Goal: Task Accomplishment & Management: Manage account settings

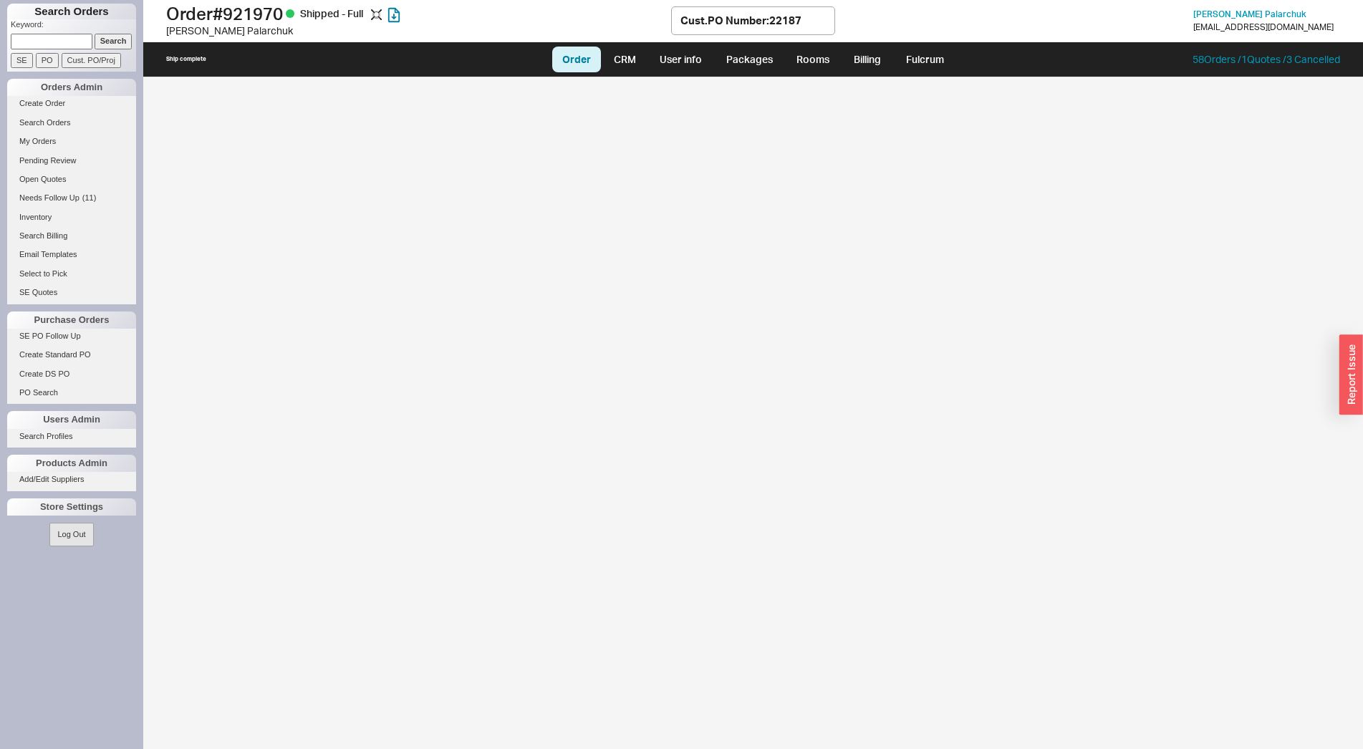
select select "LOW"
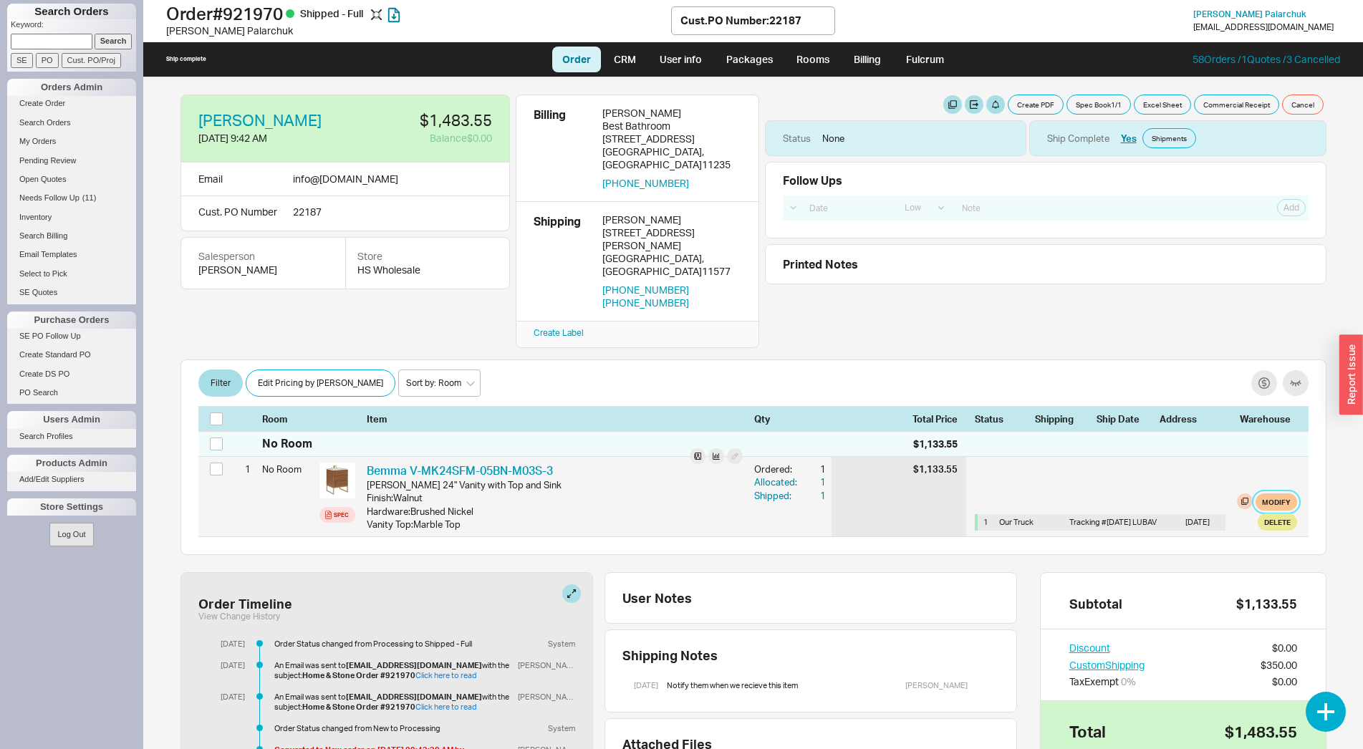
click at [1267, 493] on button "Modify" at bounding box center [1277, 501] width 42 height 17
select select "8"
select select "3"
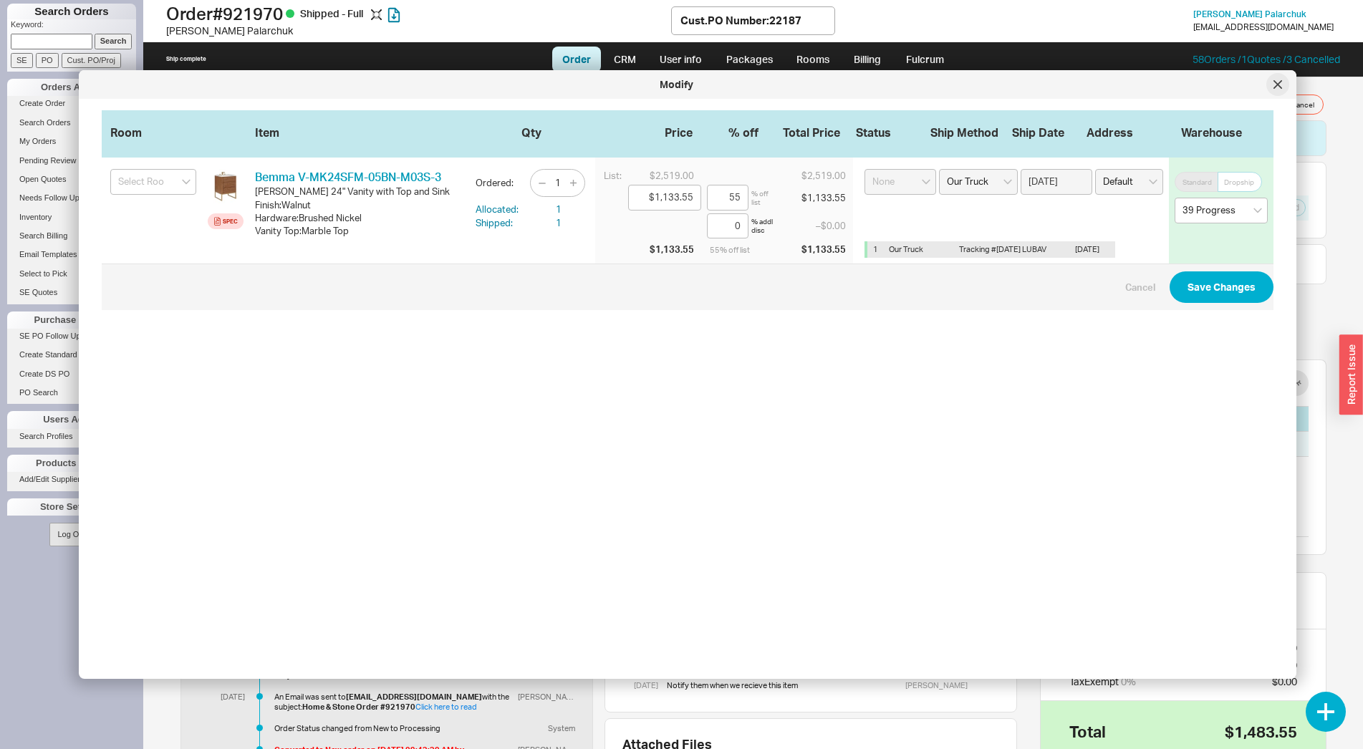
click at [1279, 94] on div at bounding box center [1277, 84] width 23 height 23
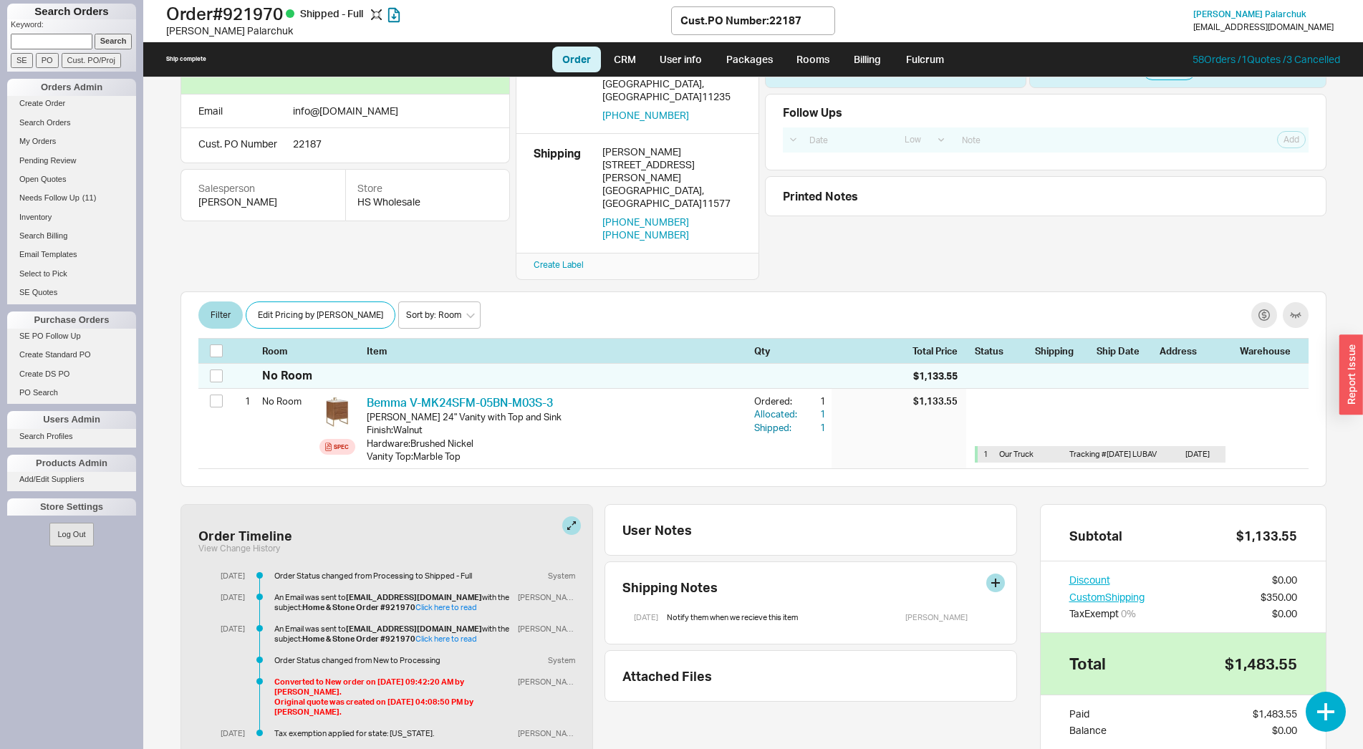
scroll to position [146, 0]
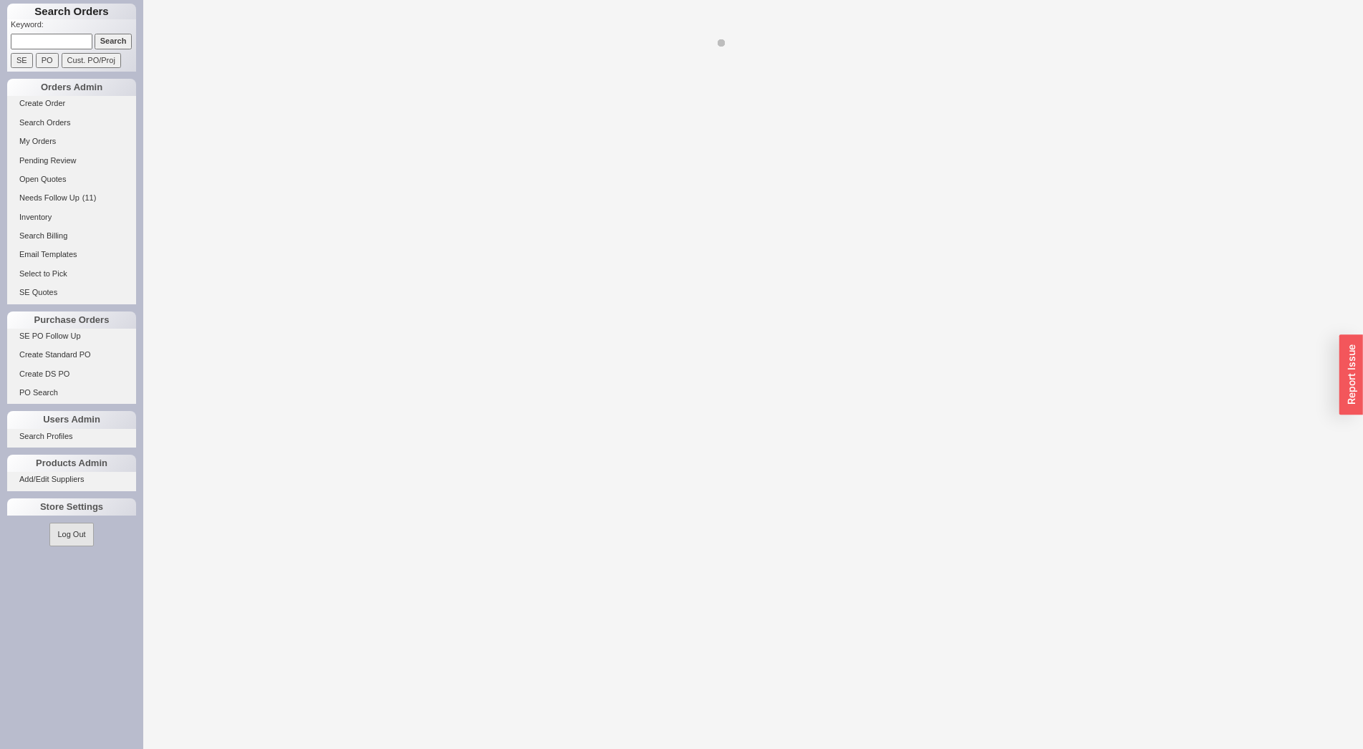
select select "LOW"
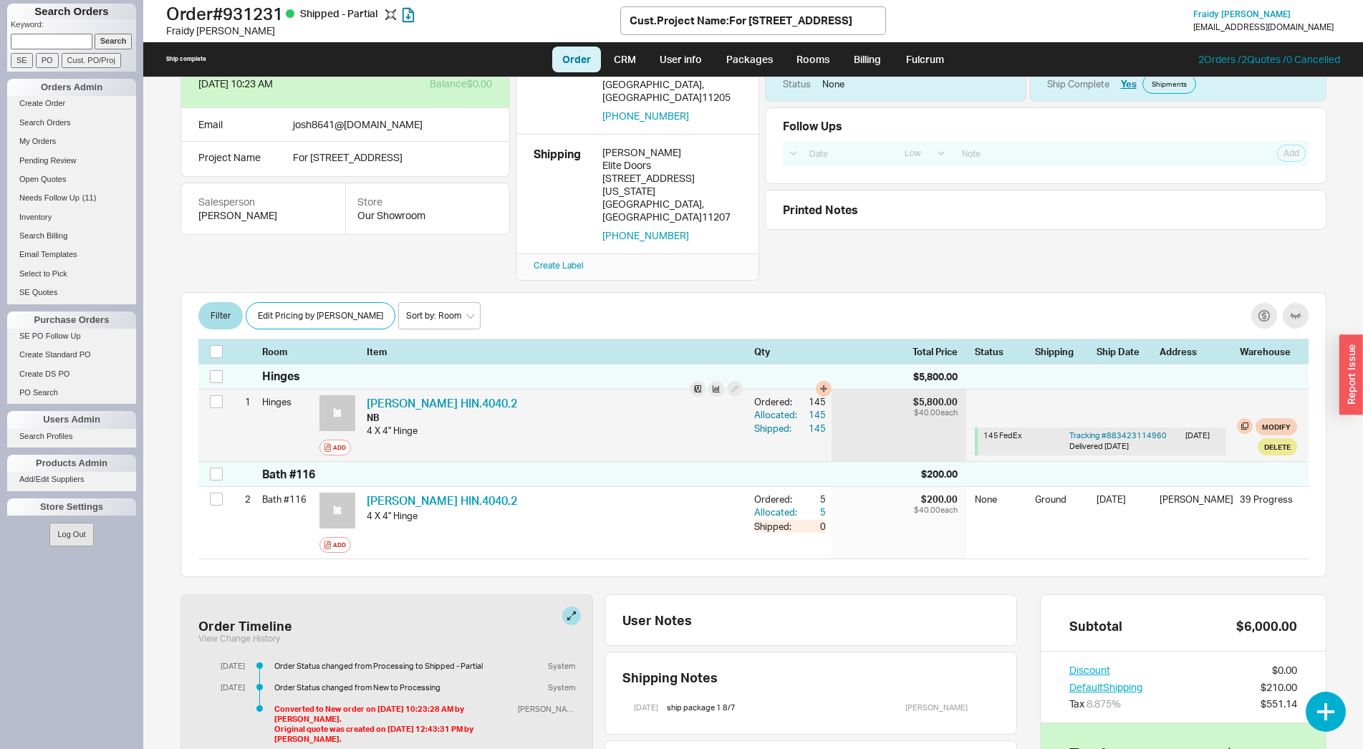
scroll to position [223, 0]
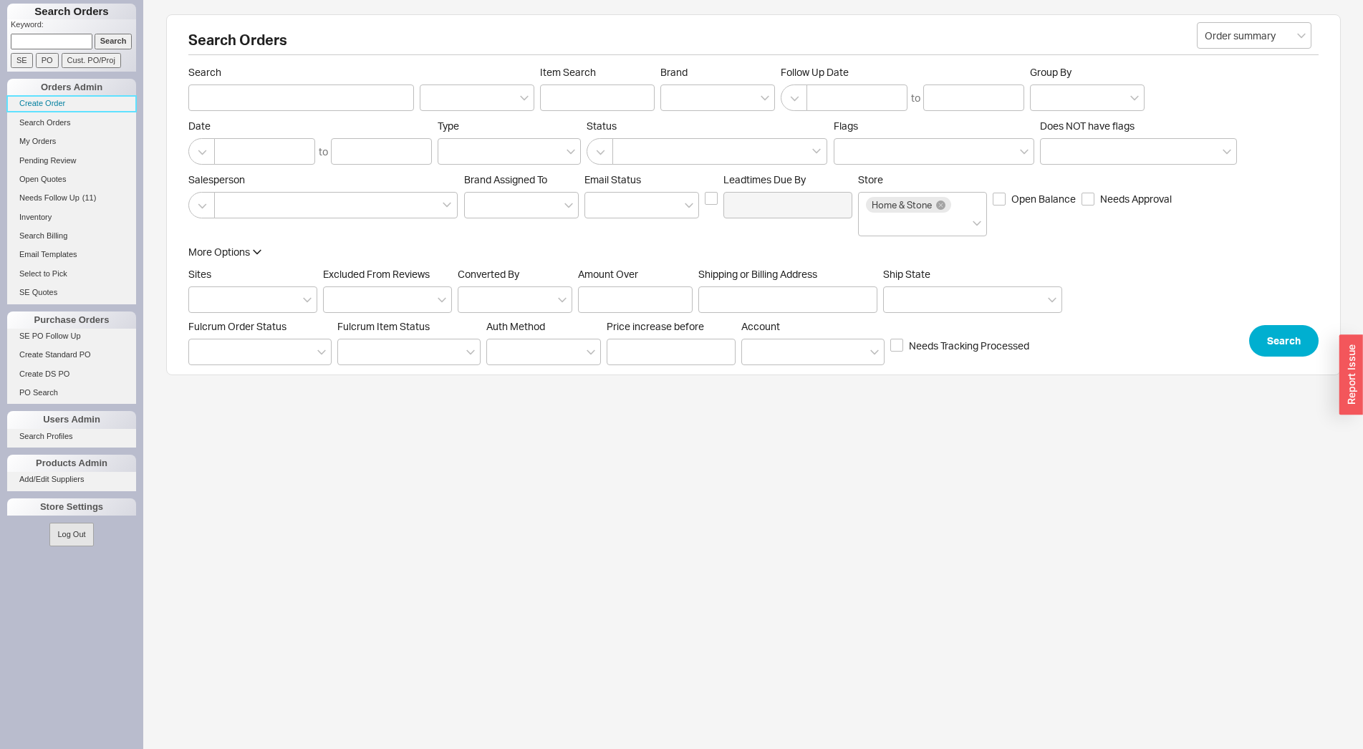
click at [30, 108] on link "Create Order" at bounding box center [71, 103] width 129 height 15
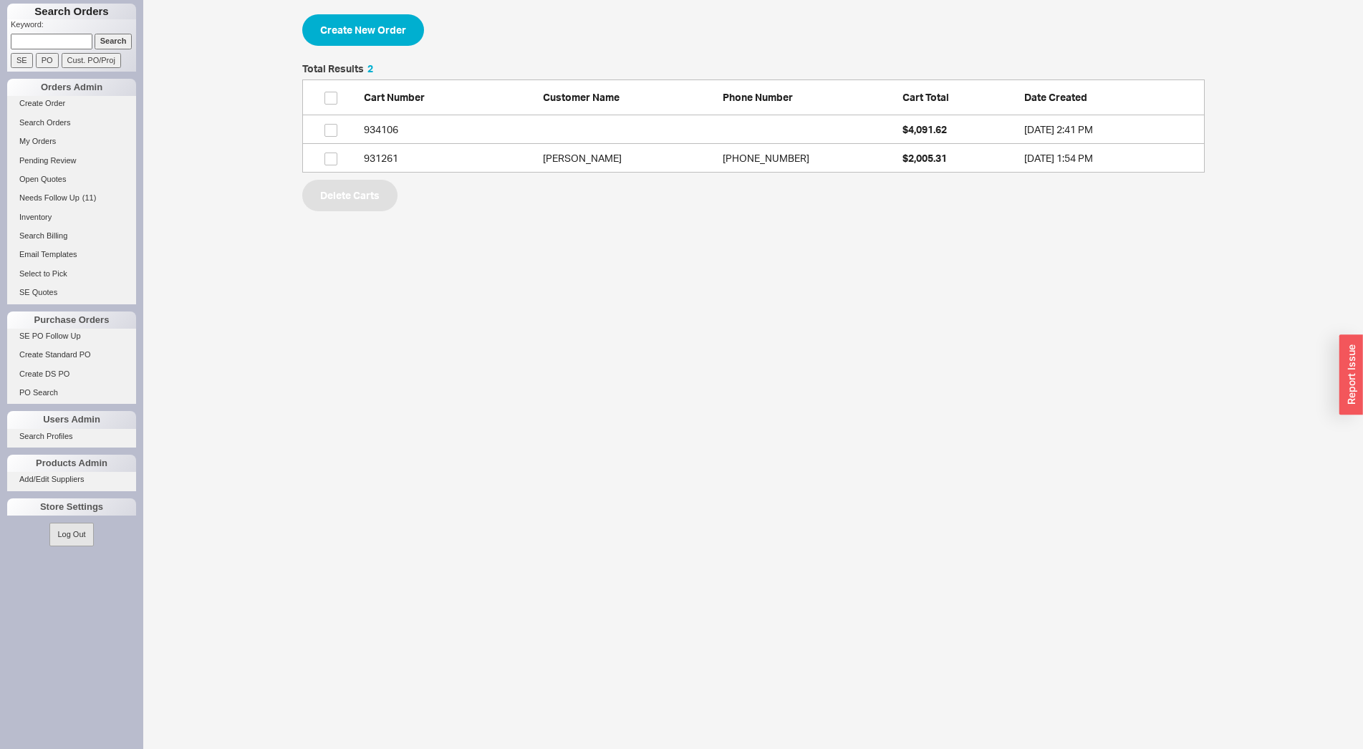
scroll to position [97, 890]
click at [387, 33] on button "Create New Order" at bounding box center [363, 30] width 122 height 32
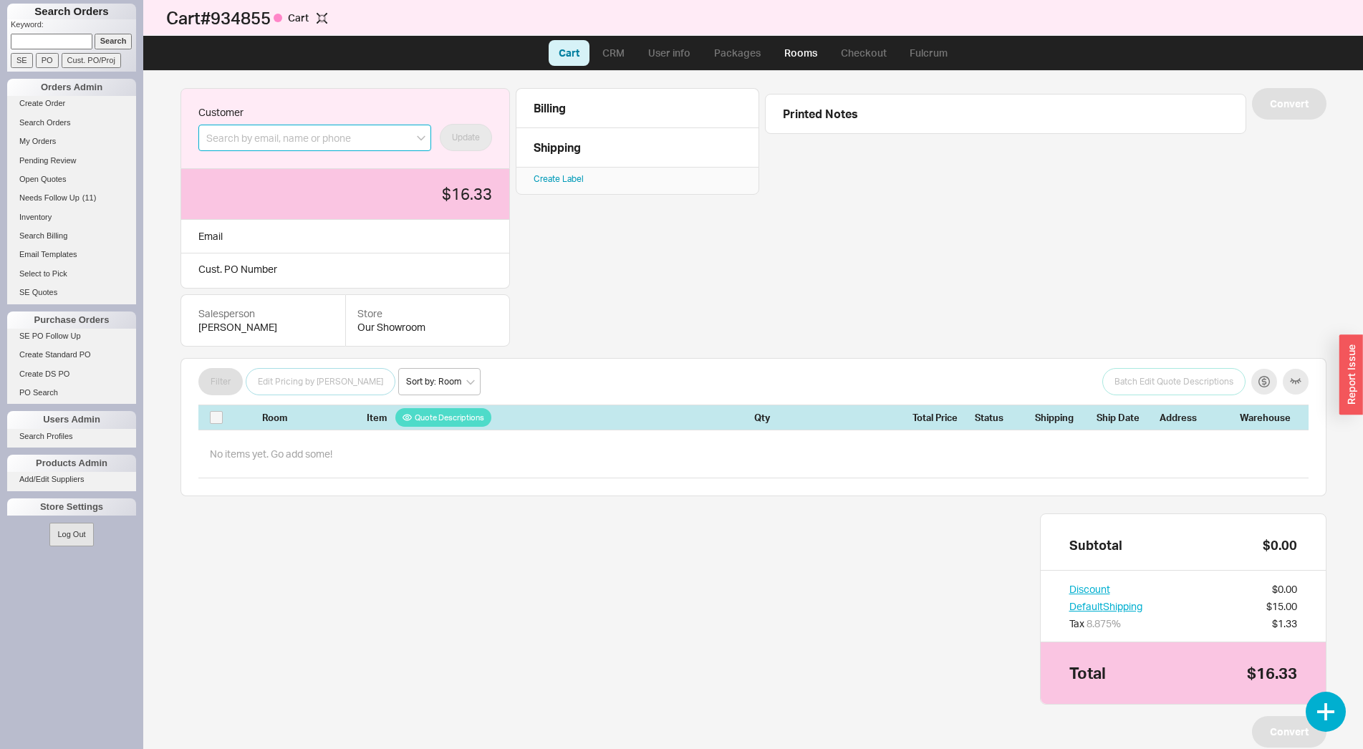
click at [389, 133] on input at bounding box center [314, 138] width 233 height 26
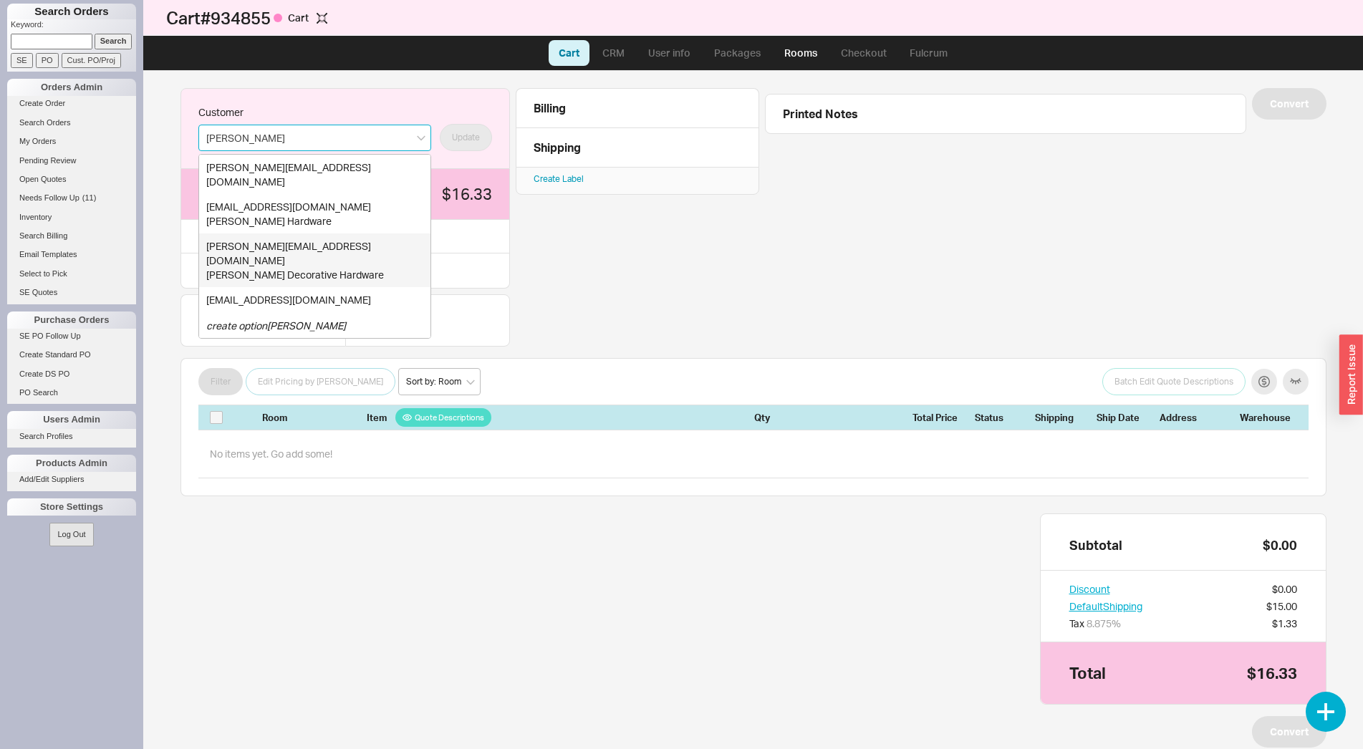
click at [314, 239] on div "miriama@homeandstone.com" at bounding box center [314, 253] width 217 height 28
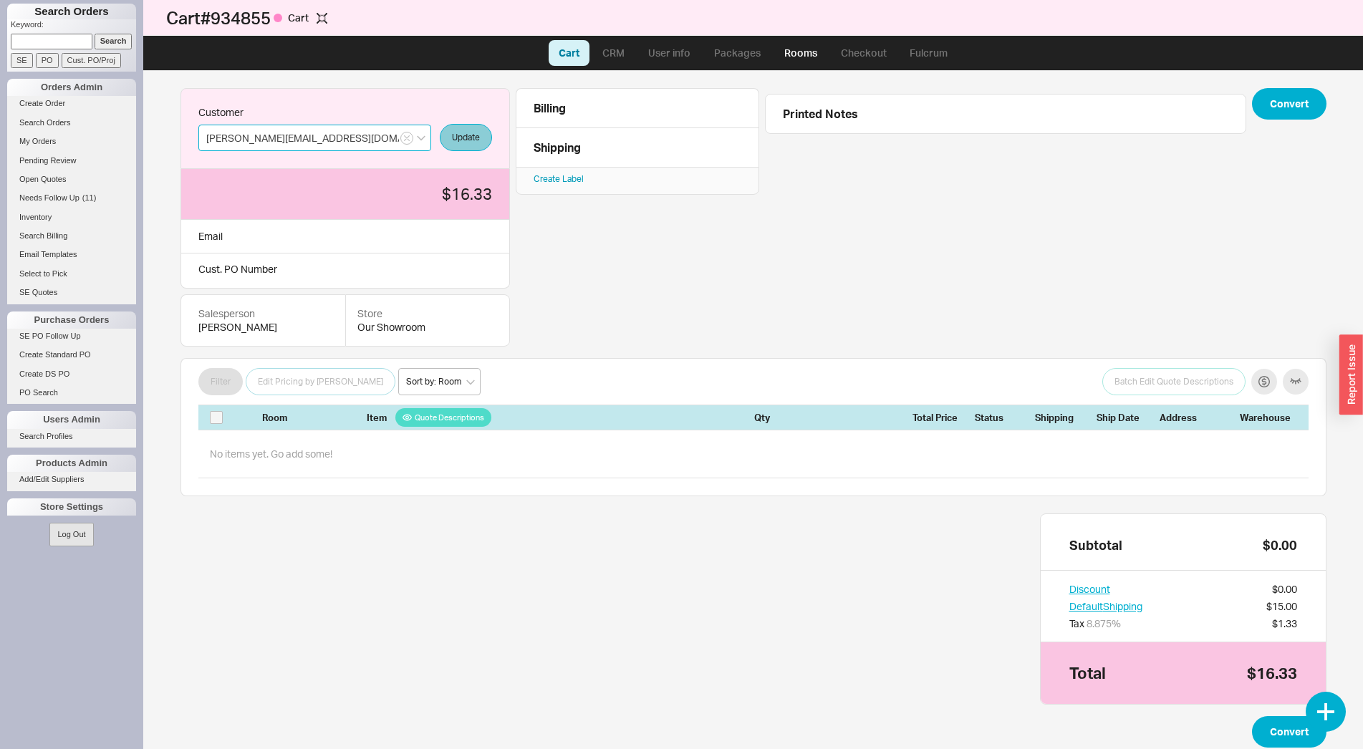
type input "miriama@homeandstone.com"
click at [462, 140] on button "Update" at bounding box center [466, 137] width 52 height 27
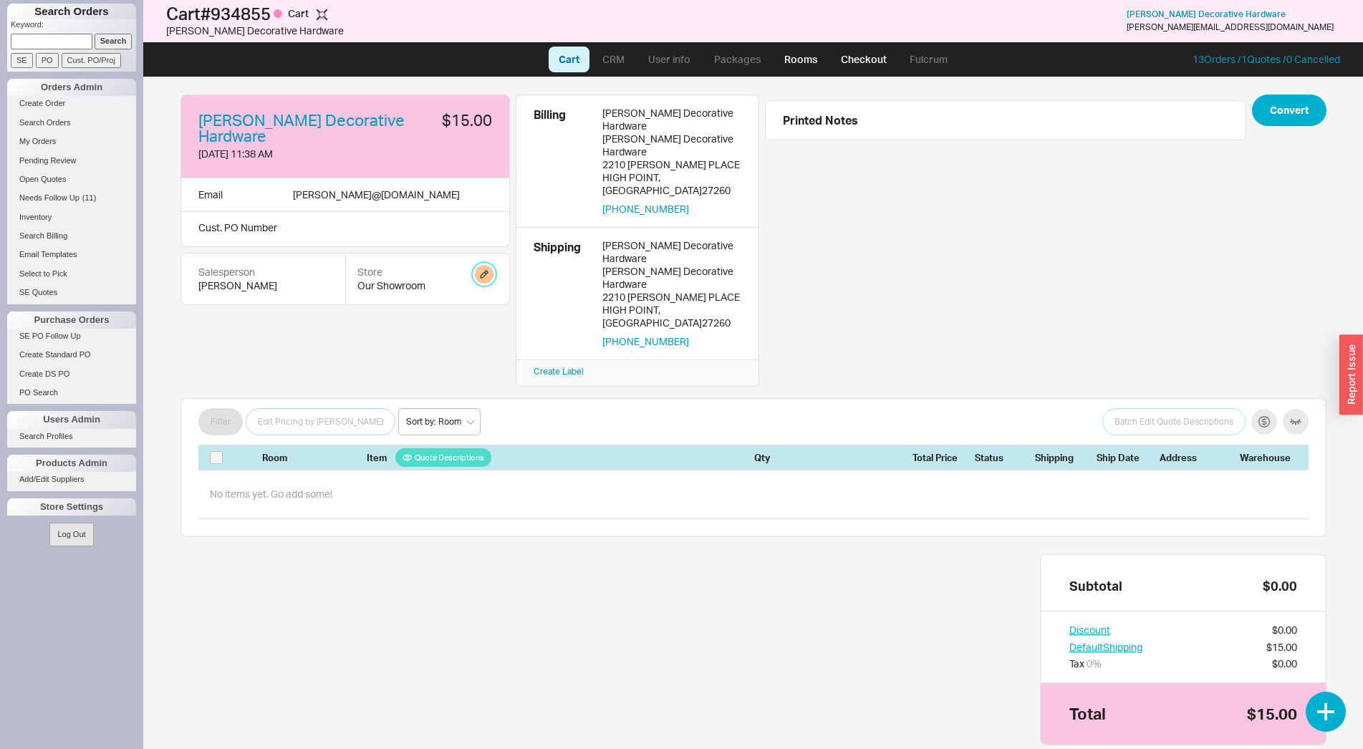
click at [478, 265] on button "button" at bounding box center [484, 274] width 19 height 19
click at [362, 301] on select "Home and Stone Site HS Display Orders HS Wholesale Our Showroom" at bounding box center [430, 314] width 136 height 26
select select "14"
click option "HS Wholesale" at bounding box center [0, 0] width 0 height 0
click at [476, 353] on button "Update" at bounding box center [477, 349] width 42 height 20
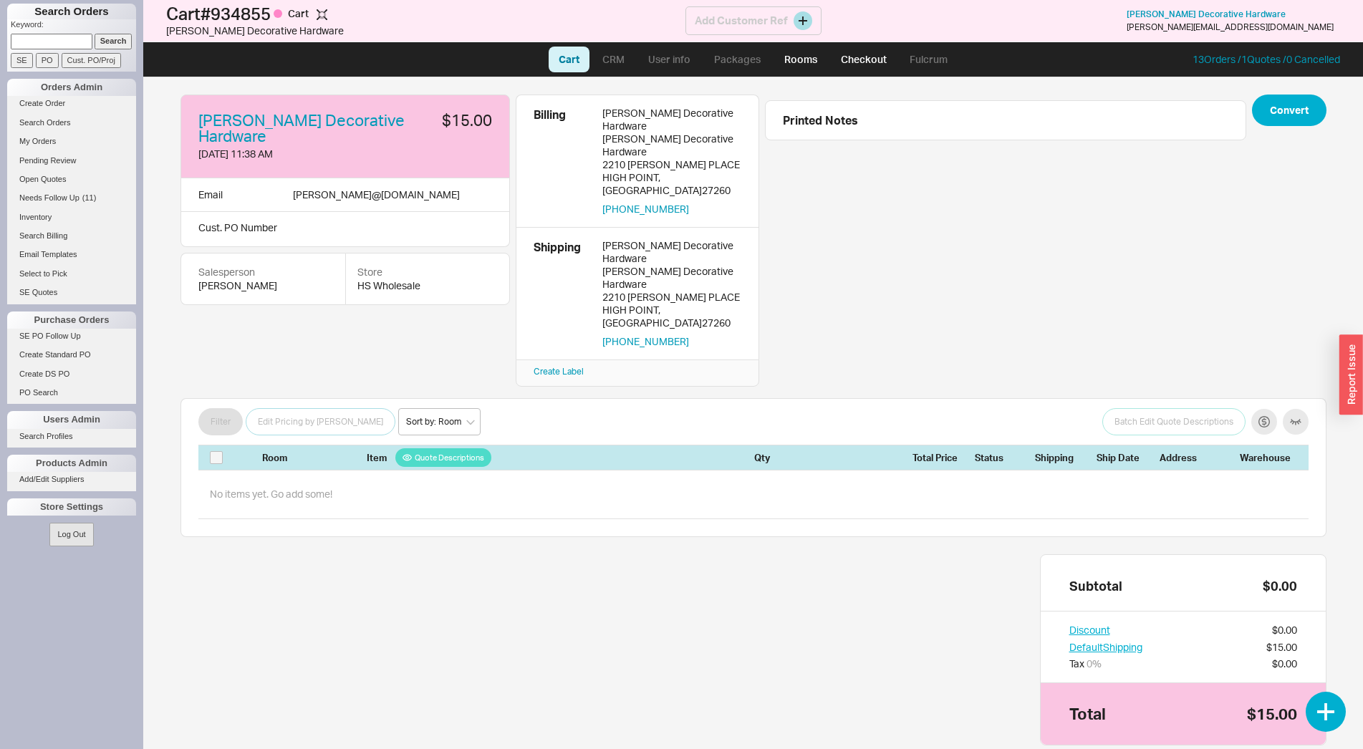
drag, startPoint x: 788, startPoint y: 21, endPoint x: 804, endPoint y: 19, distance: 15.9
click at [792, 20] on div "Add Customer Ref" at bounding box center [753, 20] width 136 height 29
click at [805, 19] on button at bounding box center [803, 20] width 19 height 19
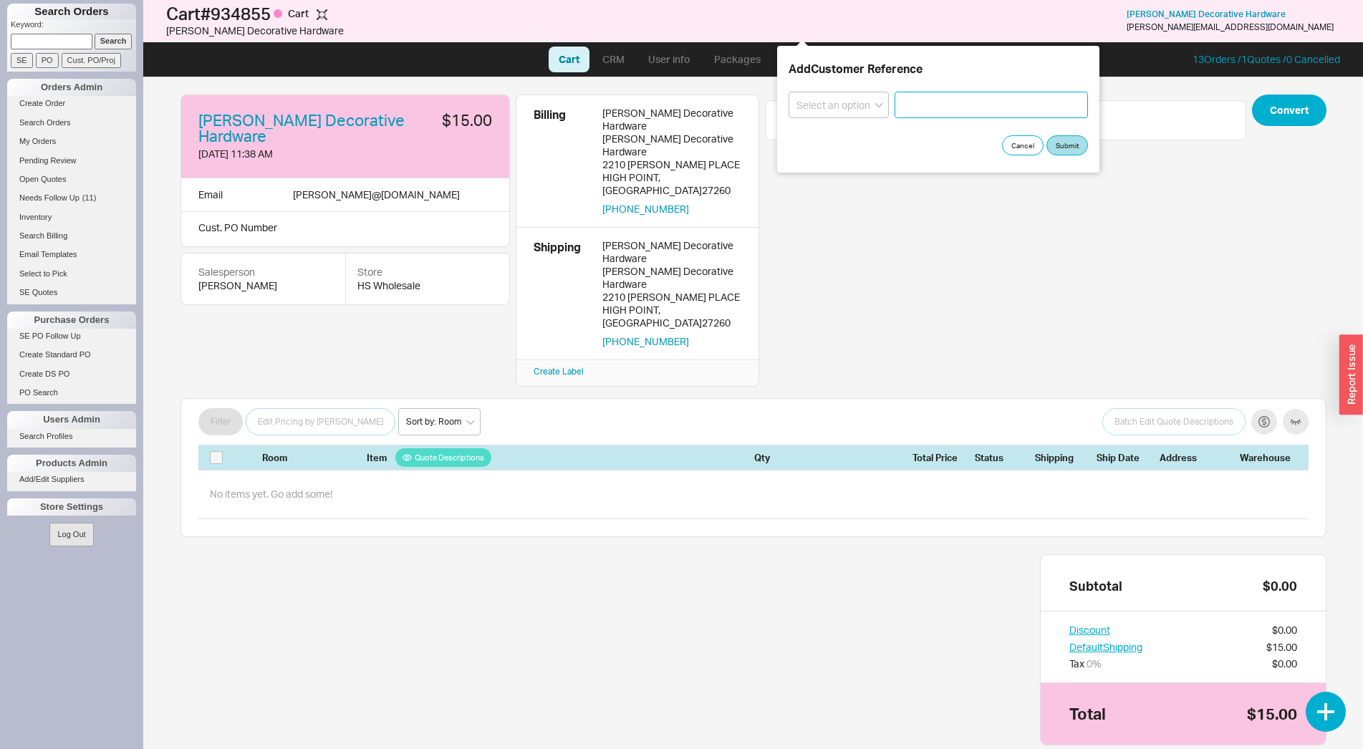
paste input "70-706841"
type input "70-706841"
click at [789, 92] on select "Select an option PO Number Project Name" at bounding box center [839, 105] width 100 height 26
select select "PO Number"
click option "PO Number" at bounding box center [0, 0] width 0 height 0
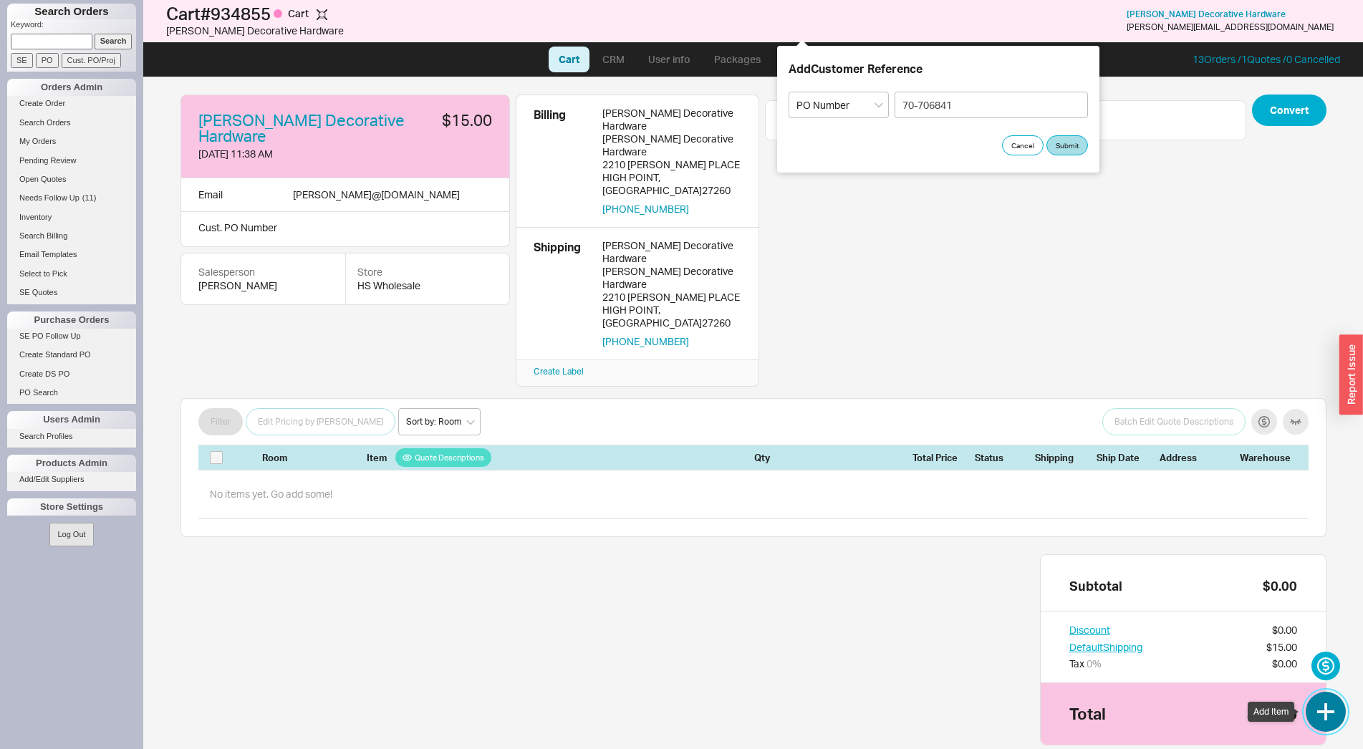
click at [1311, 717] on button "button" at bounding box center [1326, 712] width 40 height 40
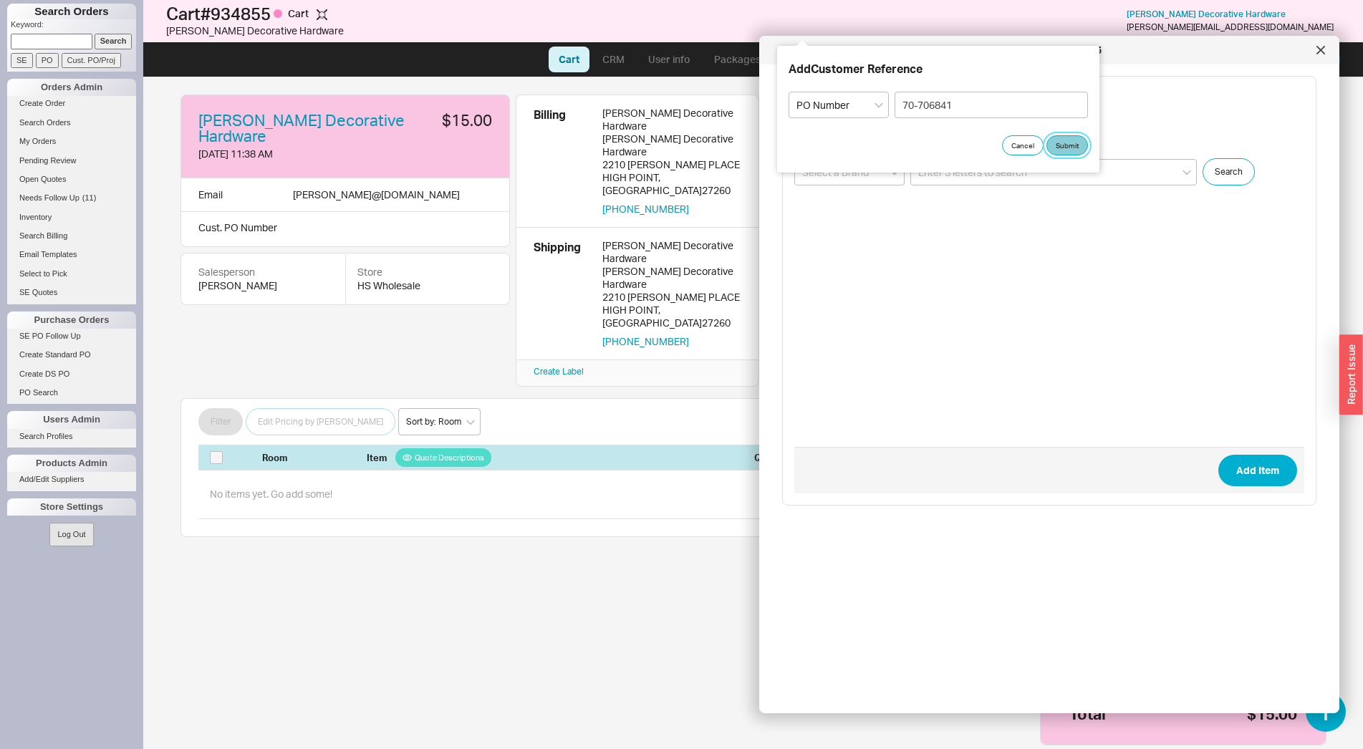
click at [1072, 145] on button "Submit" at bounding box center [1067, 145] width 42 height 20
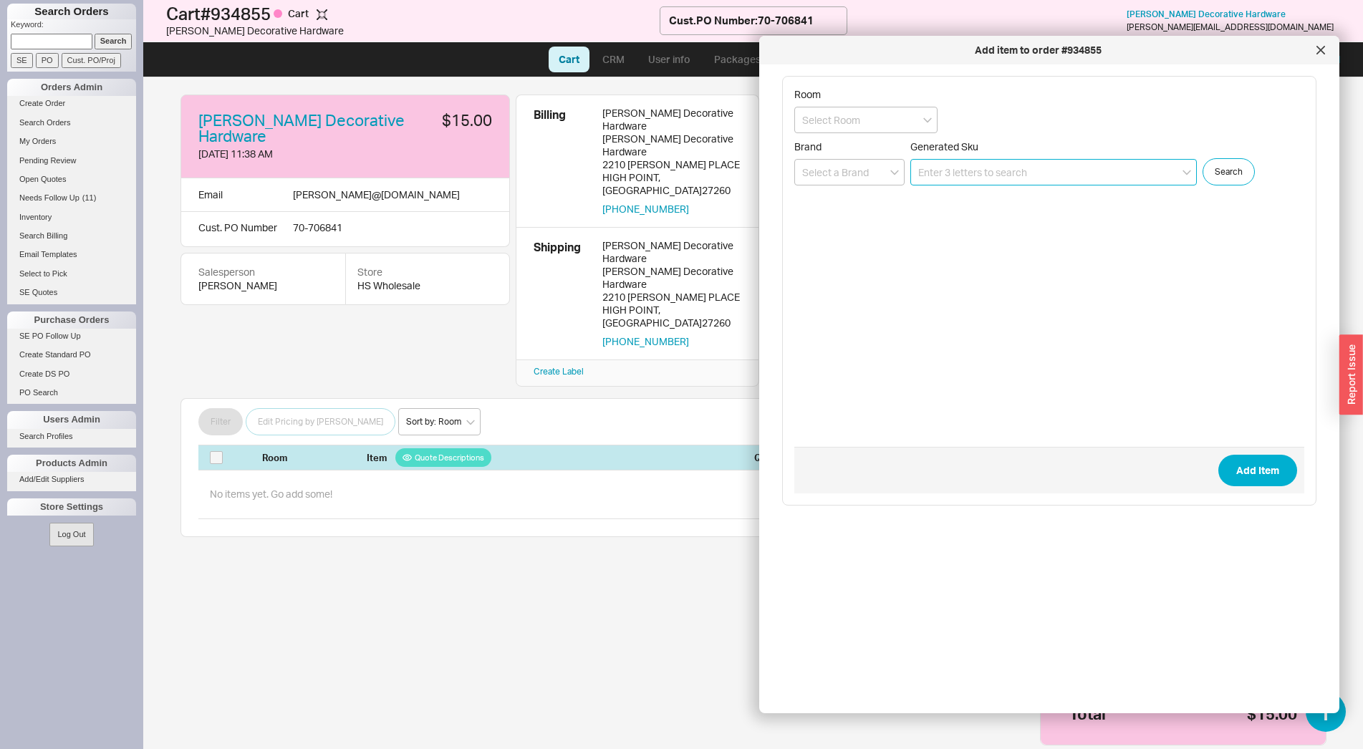
paste input "54623-149"
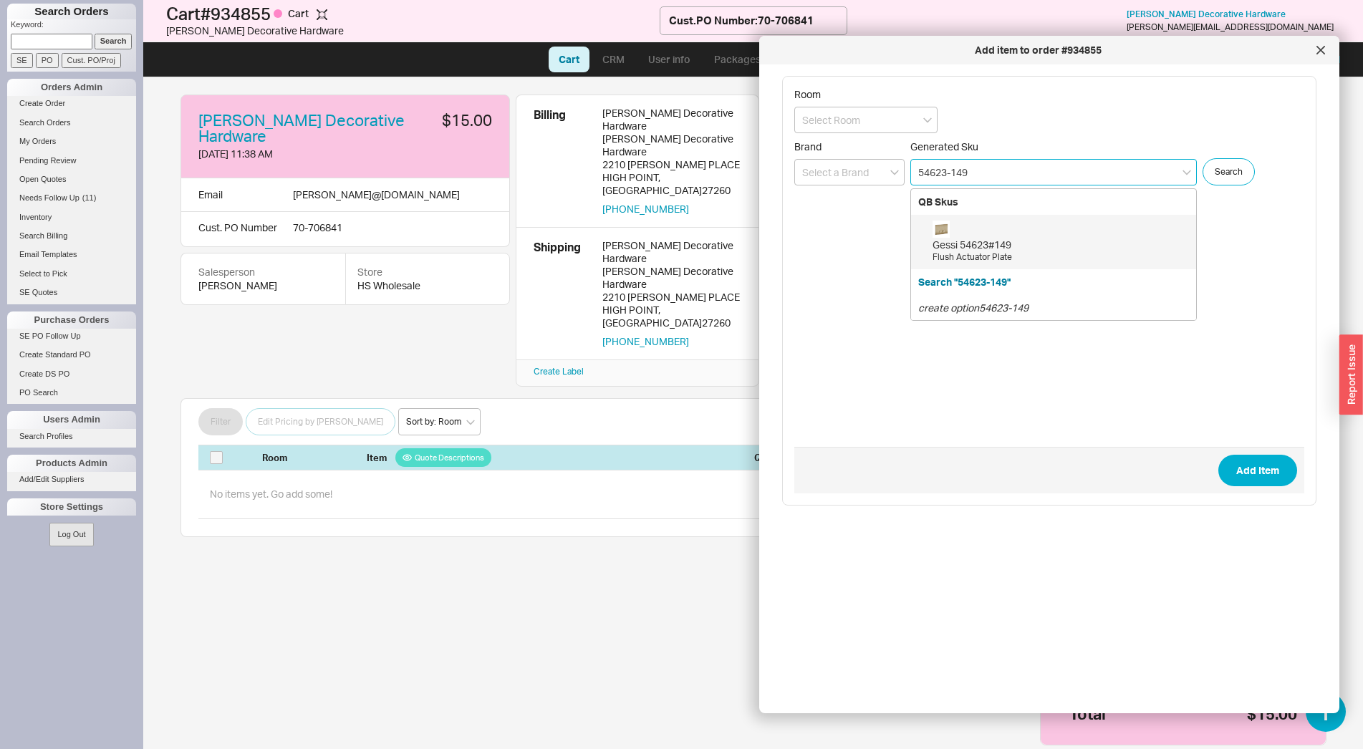
click at [974, 236] on div "Gessi 54623#149 Flush Actuator Plate" at bounding box center [1061, 242] width 256 height 43
type input "54623#149"
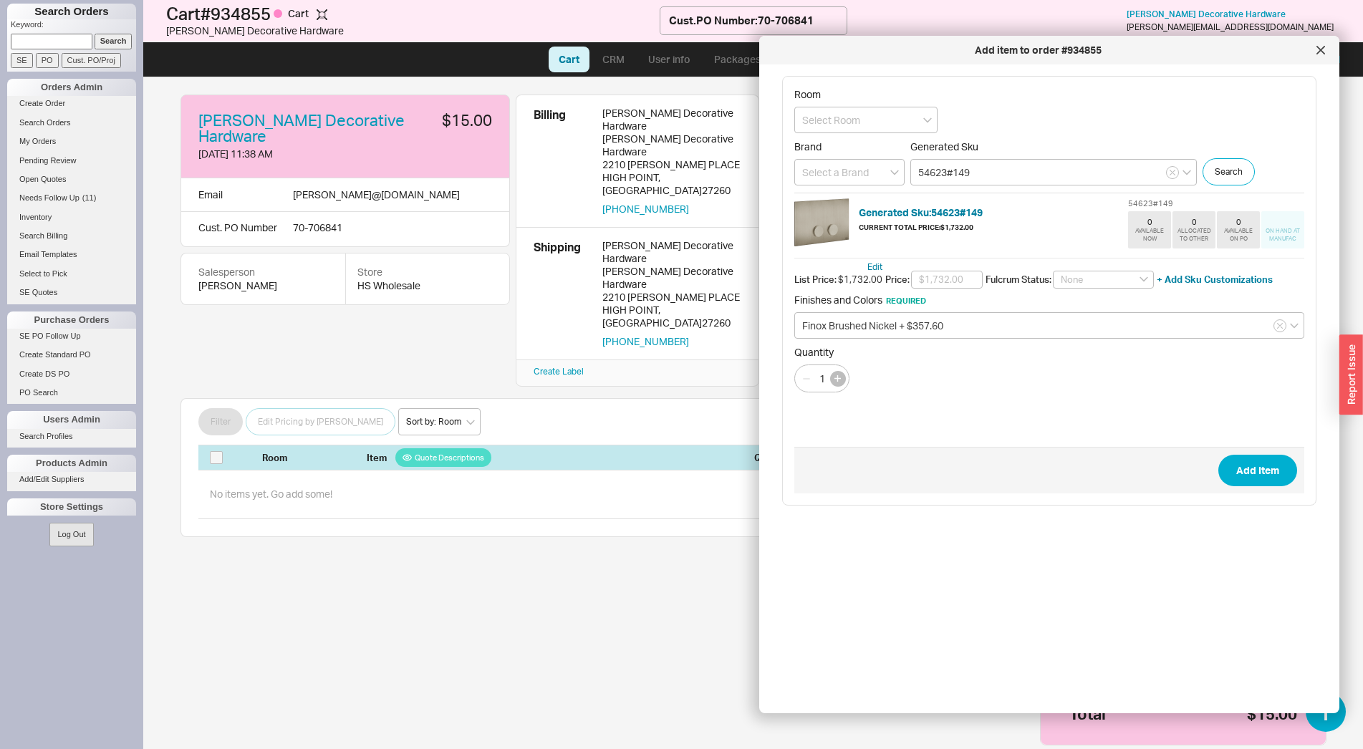
click at [840, 375] on icon "button" at bounding box center [837, 378] width 6 height 6
type input "2"
click at [956, 282] on input "text" at bounding box center [947, 280] width 72 height 19
type input "$866.00"
click at [1240, 460] on button "Add Item" at bounding box center [1257, 471] width 79 height 32
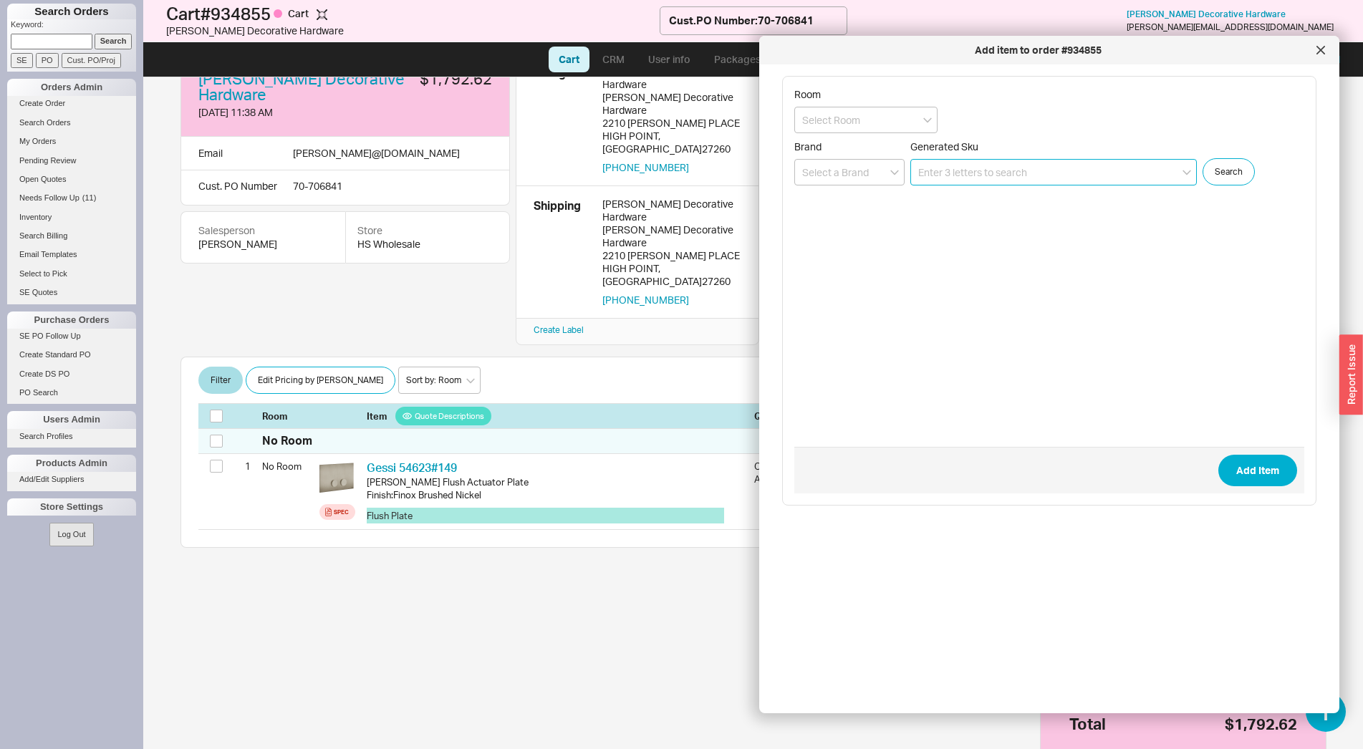
scroll to position [42, 0]
click at [1323, 52] on icon at bounding box center [1320, 50] width 7 height 7
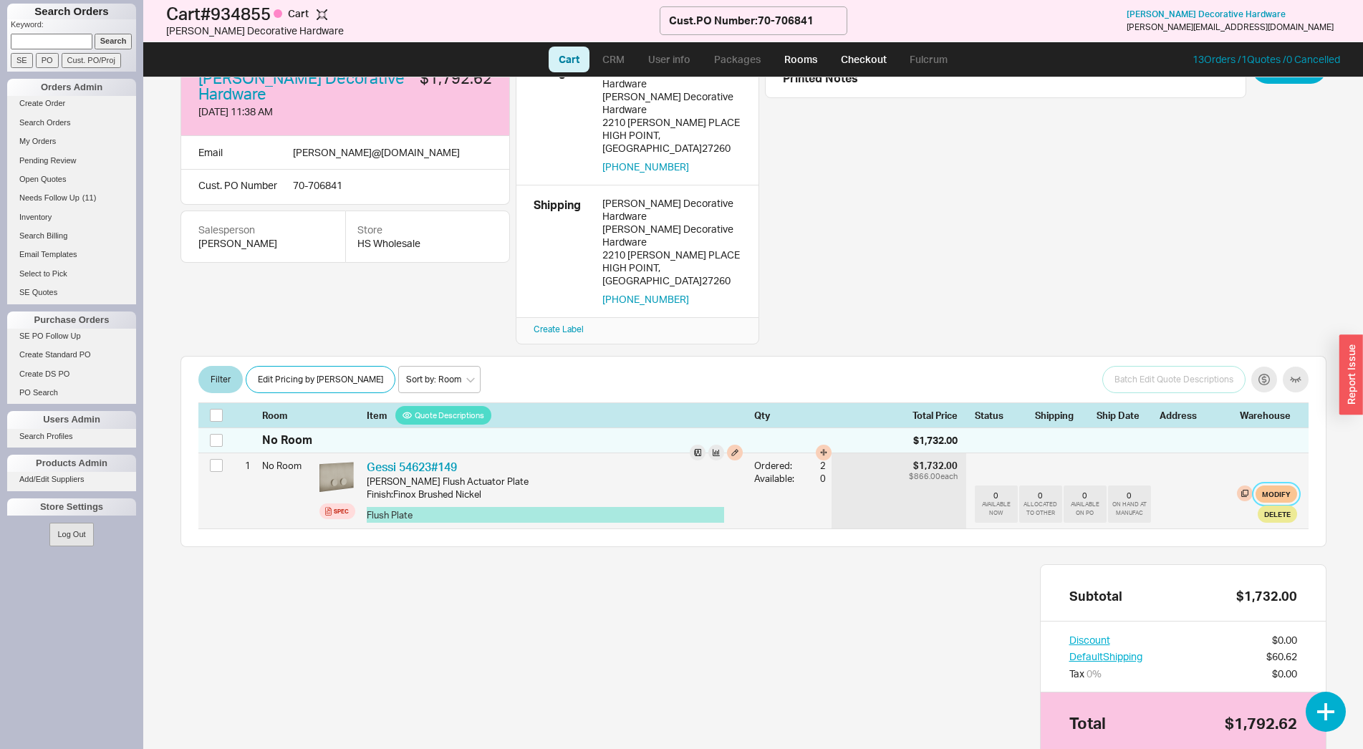
click at [1273, 486] on button "Modify" at bounding box center [1277, 494] width 42 height 17
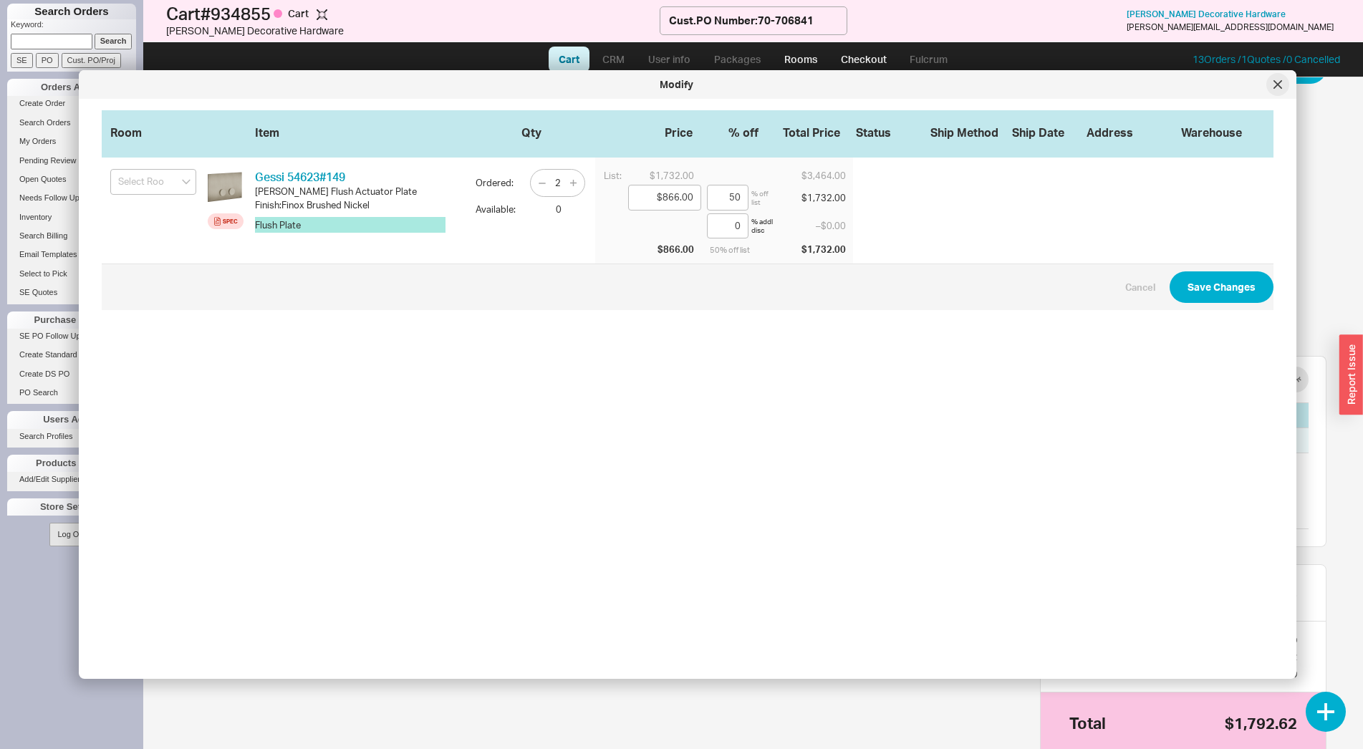
click at [1278, 92] on div at bounding box center [1277, 84] width 23 height 23
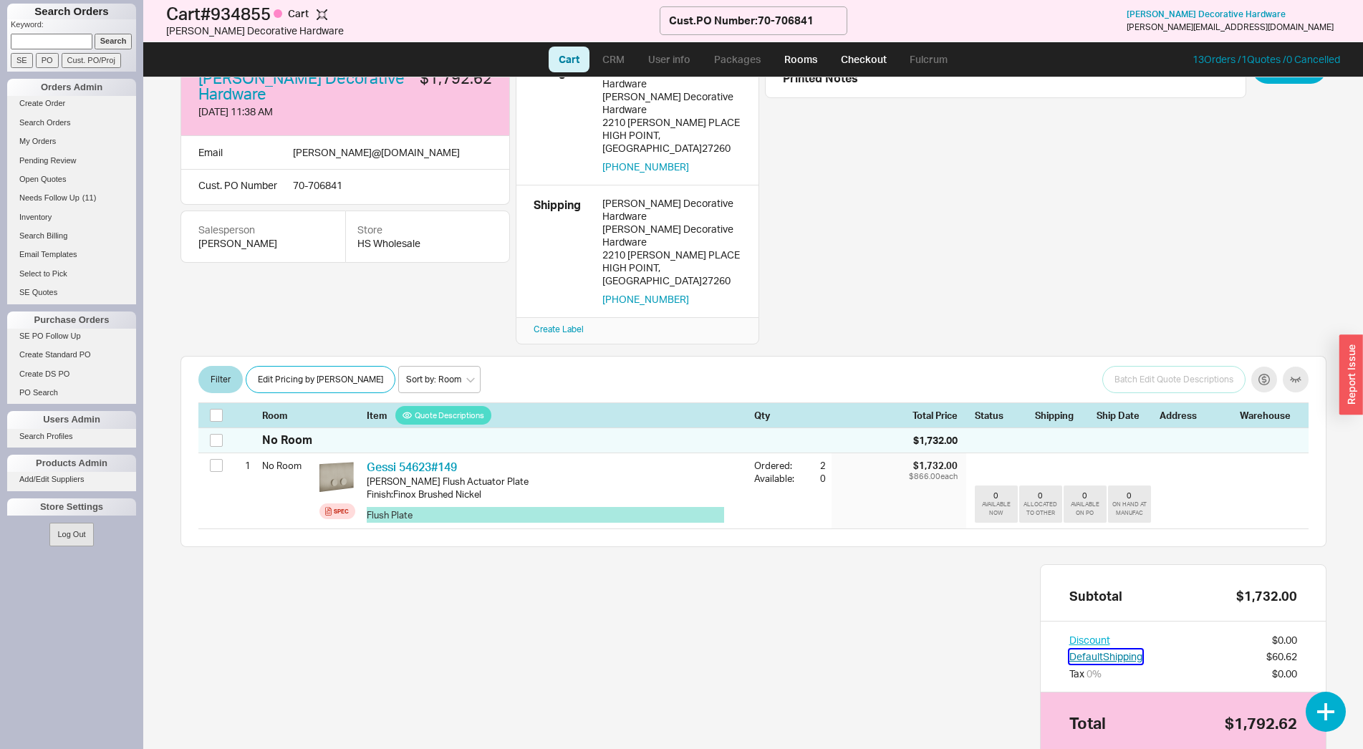
click at [1116, 650] on button "Default Shipping" at bounding box center [1105, 657] width 73 height 14
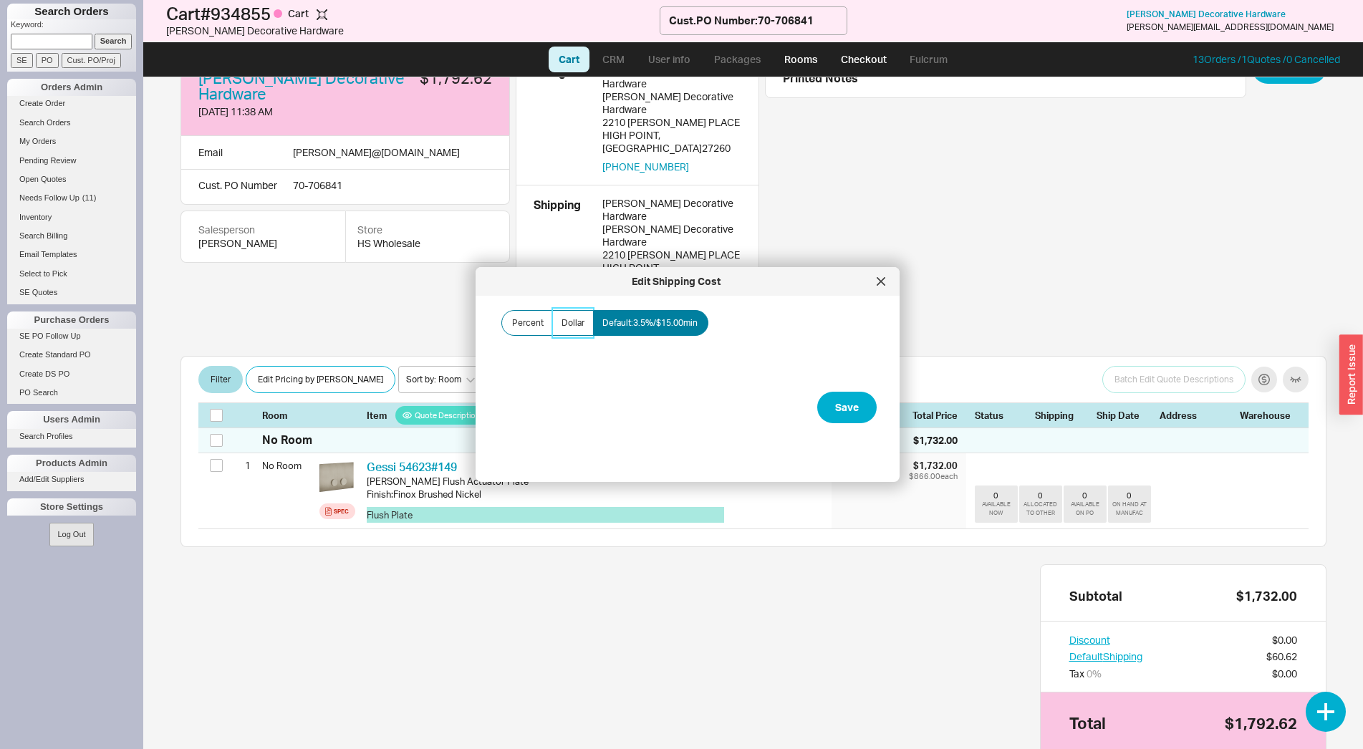
drag, startPoint x: 584, startPoint y: 329, endPoint x: 582, endPoint y: 336, distance: 7.5
click at [584, 329] on label "Dollar" at bounding box center [573, 323] width 42 height 26
click at [0, 0] on input "Dollar" at bounding box center [0, 0] width 0 height 0
click at [579, 361] on input "Amount" at bounding box center [569, 373] width 143 height 26
type input "$0.00"
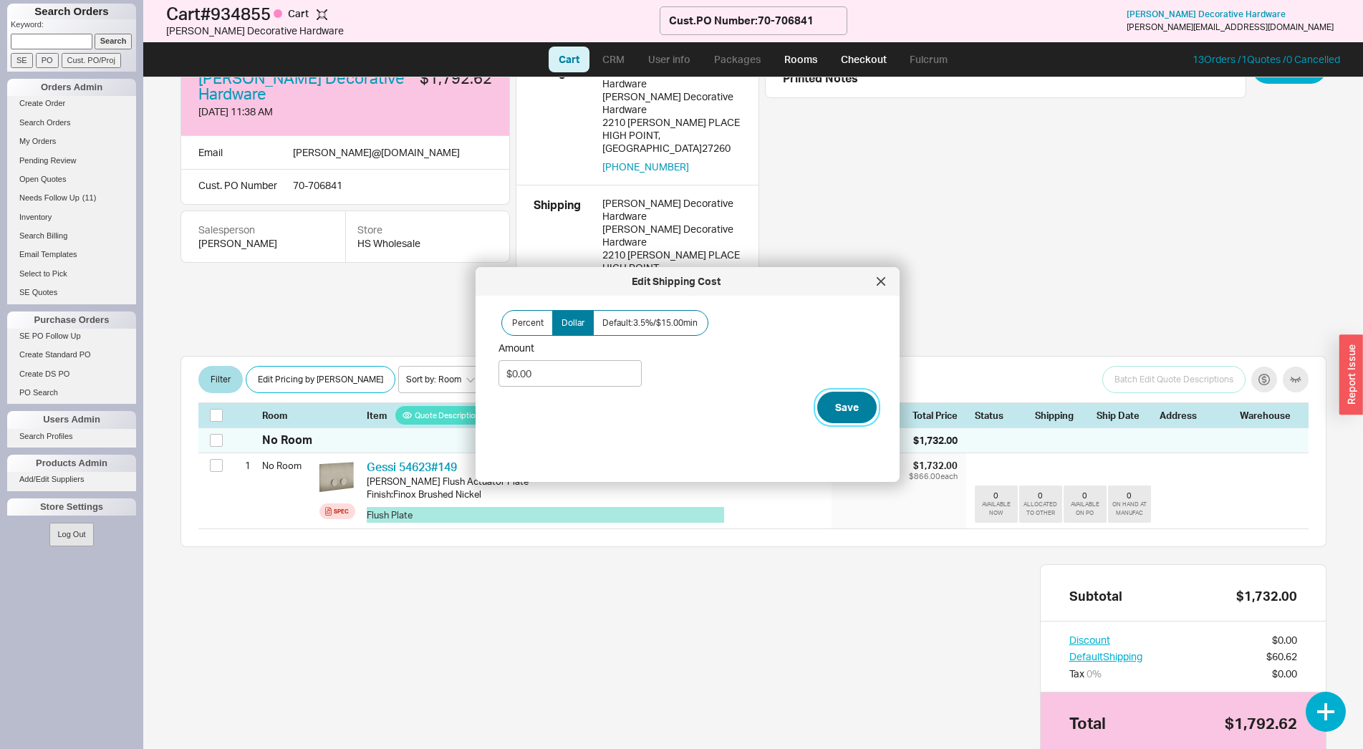
click at [831, 400] on button "Save" at bounding box center [846, 408] width 59 height 32
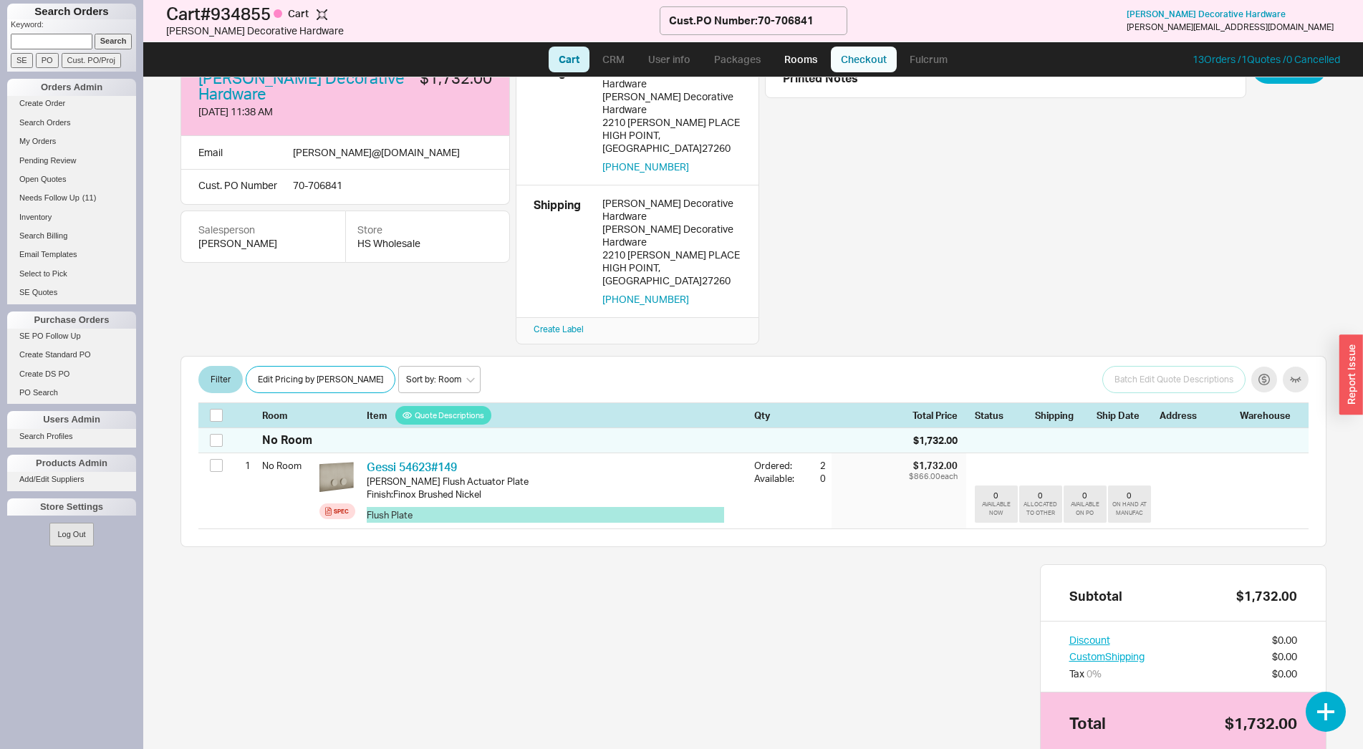
click at [842, 60] on link "Checkout" at bounding box center [864, 60] width 66 height 26
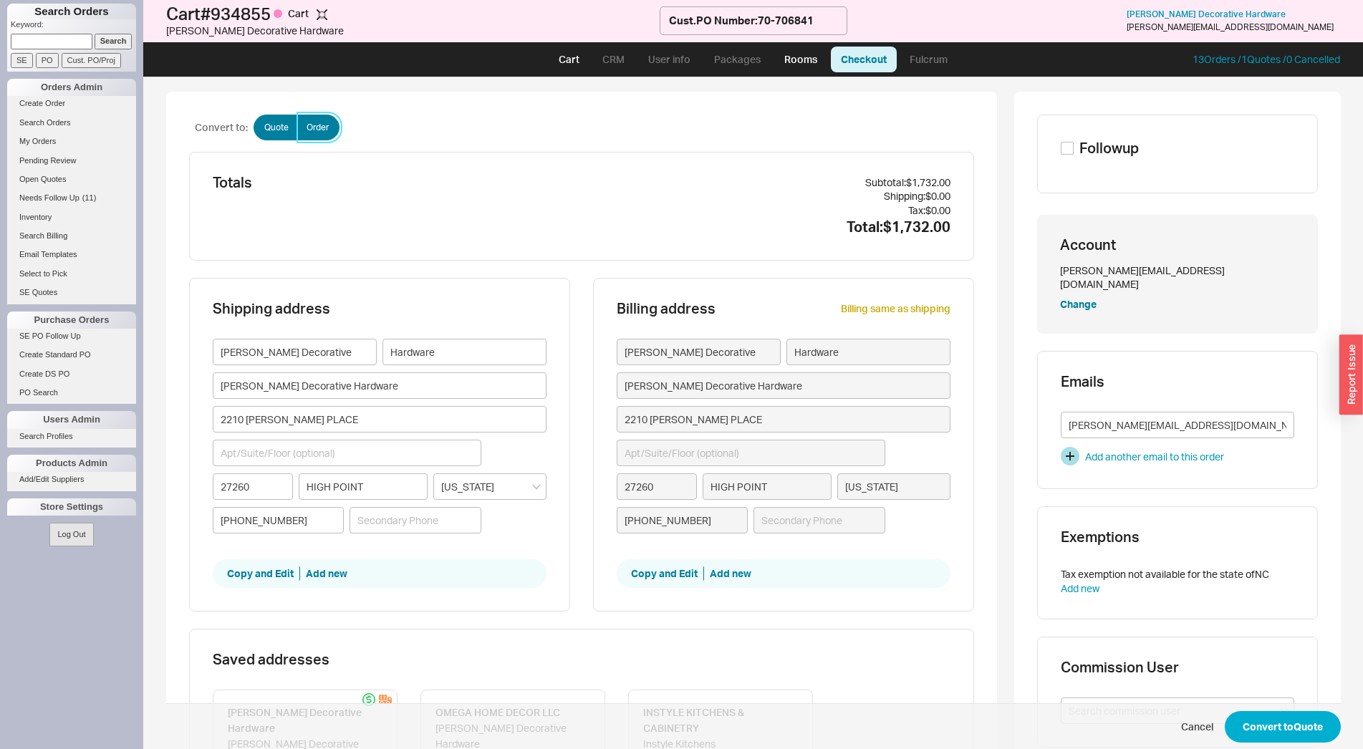
drag, startPoint x: 299, startPoint y: 130, endPoint x: 308, endPoint y: 138, distance: 11.7
click at [307, 131] on span "Order" at bounding box center [318, 127] width 22 height 11
click at [0, 0] on input "Order" at bounding box center [0, 0] width 0 height 0
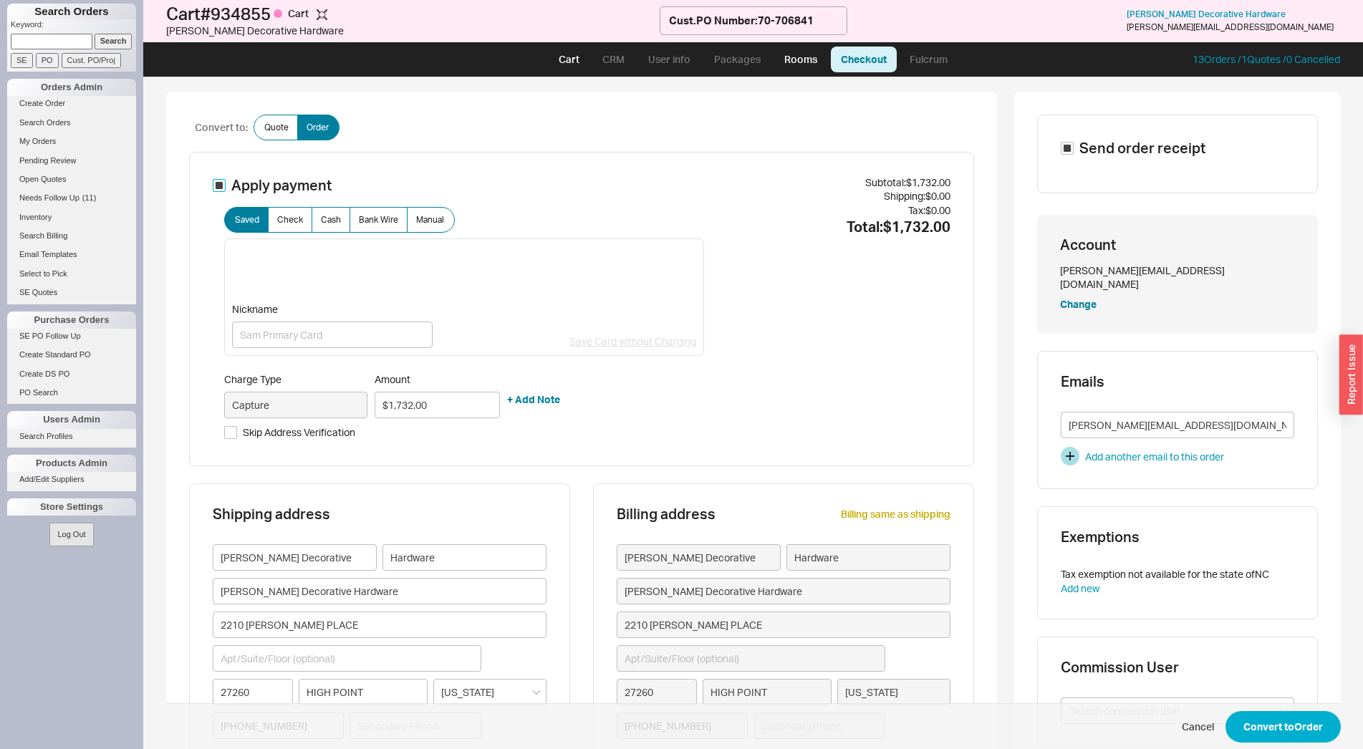
click at [215, 186] on input "Apply payment" at bounding box center [219, 185] width 13 height 13
checkbox input "false"
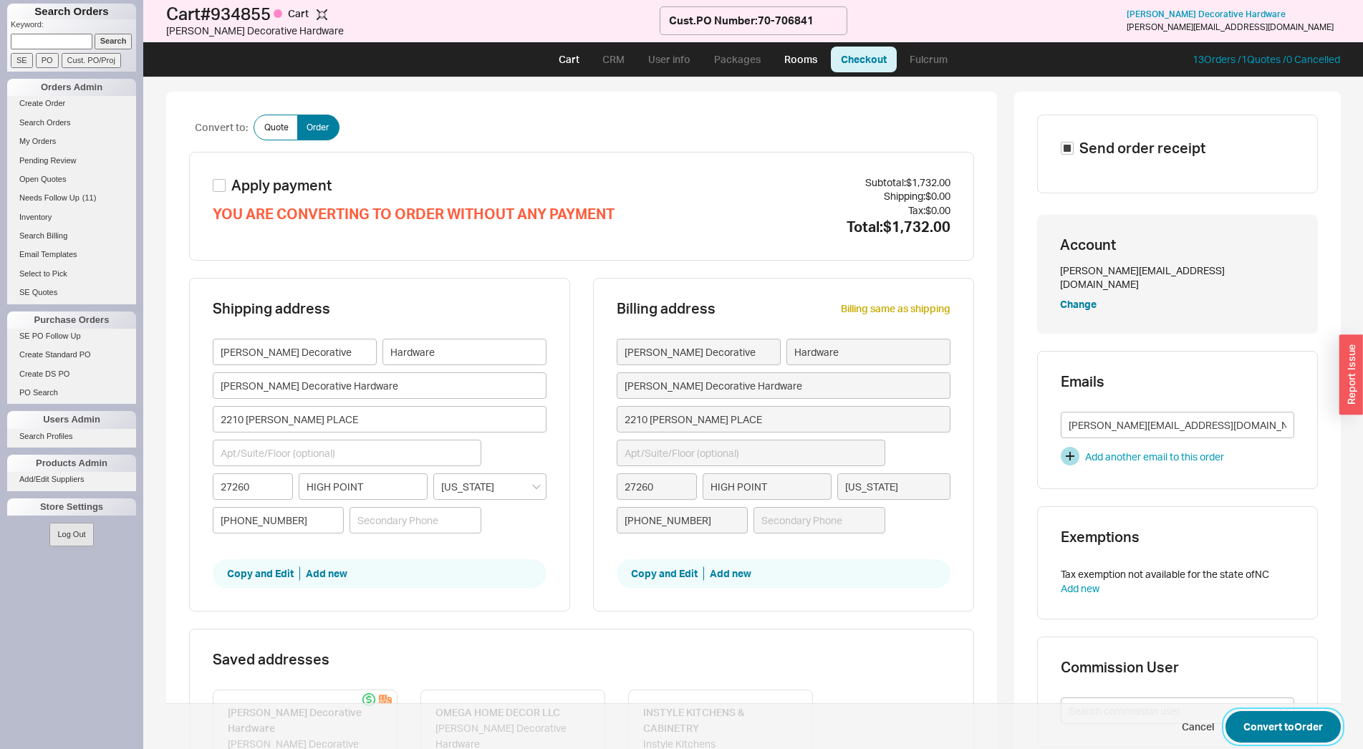
click at [1293, 734] on button "Convert to Order" at bounding box center [1282, 727] width 115 height 32
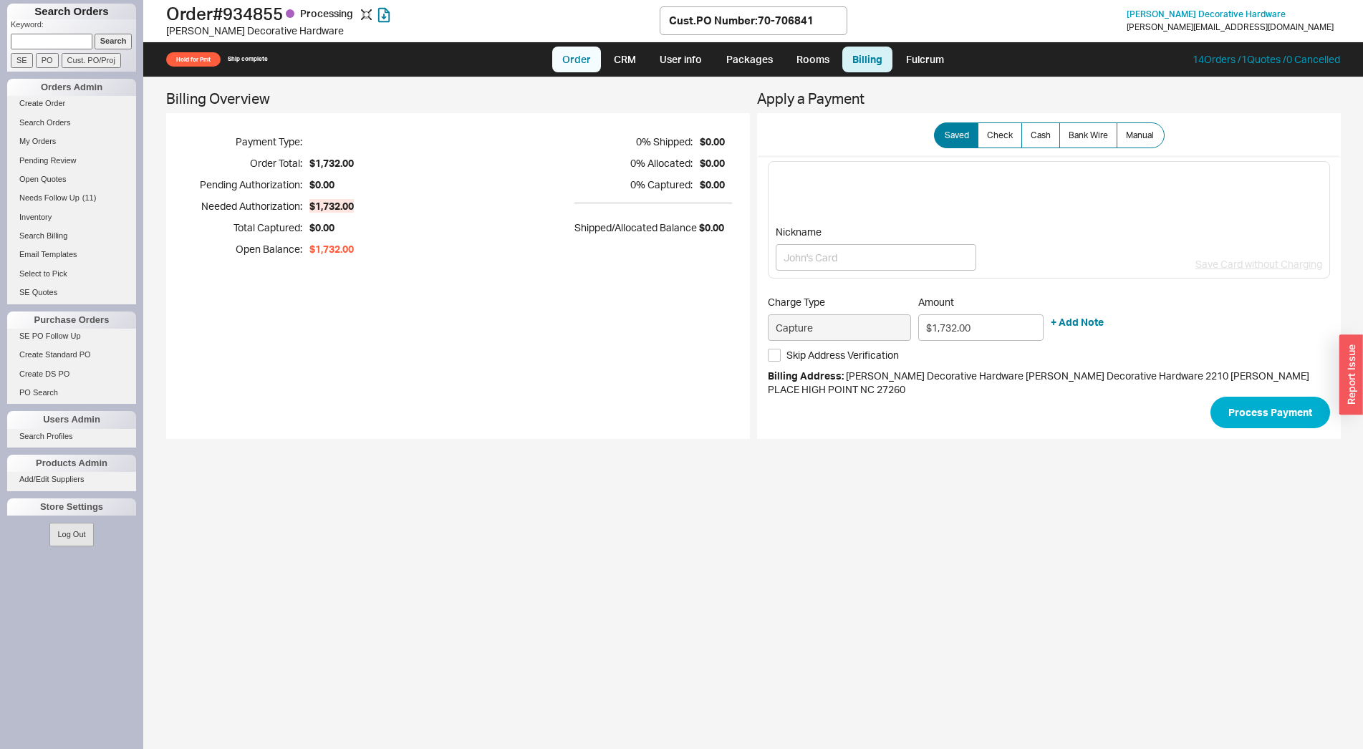
click at [597, 56] on link "Order" at bounding box center [576, 60] width 49 height 26
select select "LOW"
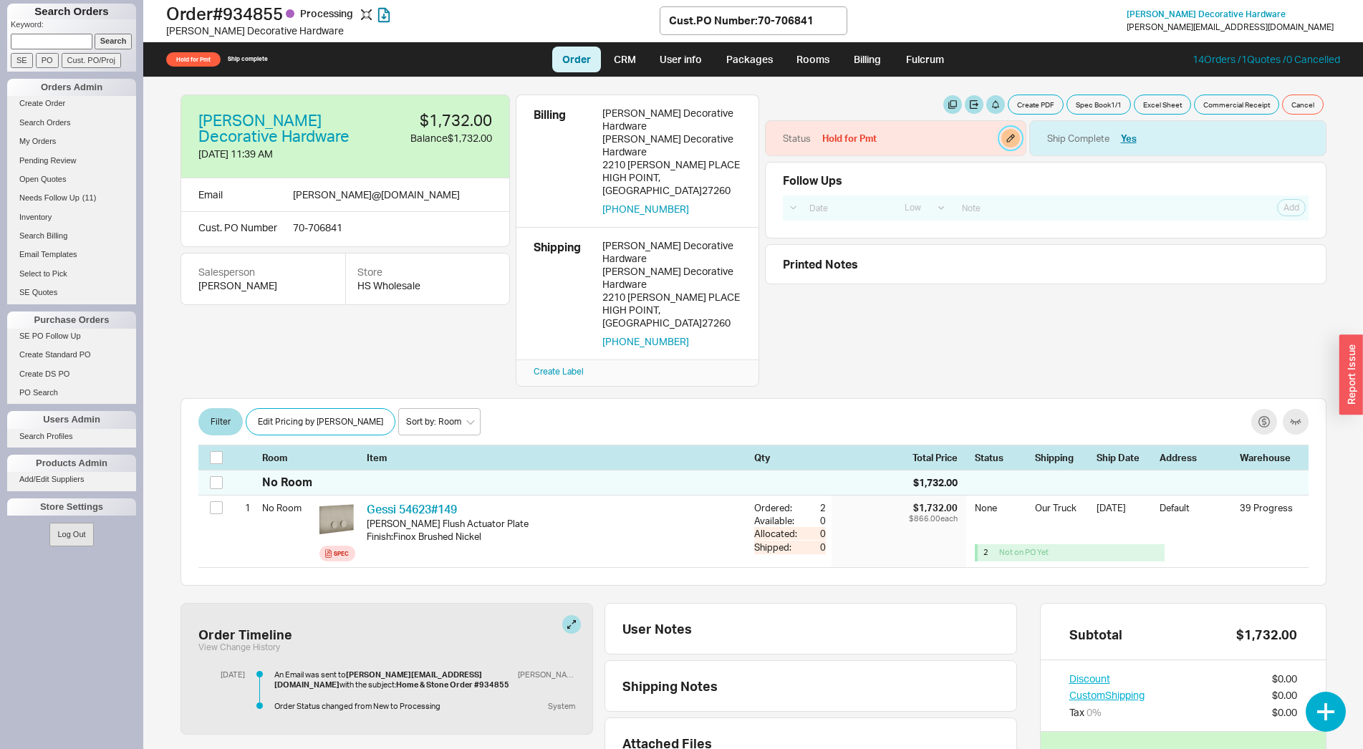
click at [1008, 139] on button "button" at bounding box center [1010, 138] width 19 height 19
select select "Hold for Pmt"
click at [882, 180] on select "None On Hold Call Before Ship Hold for Balance Hold For Payment Wait For Cust. …" at bounding box center [950, 193] width 136 height 26
select select
click option "None" at bounding box center [0, 0] width 0 height 0
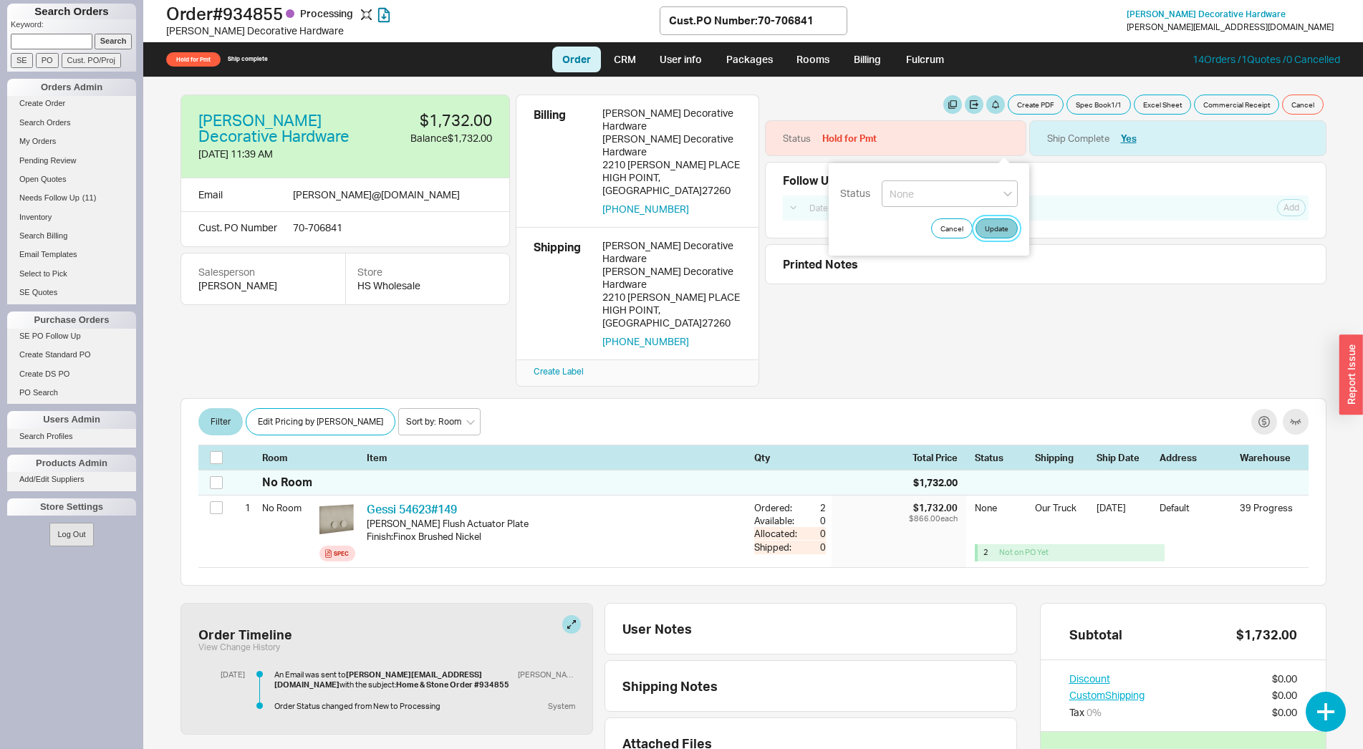
click at [987, 223] on button "Update" at bounding box center [996, 228] width 42 height 20
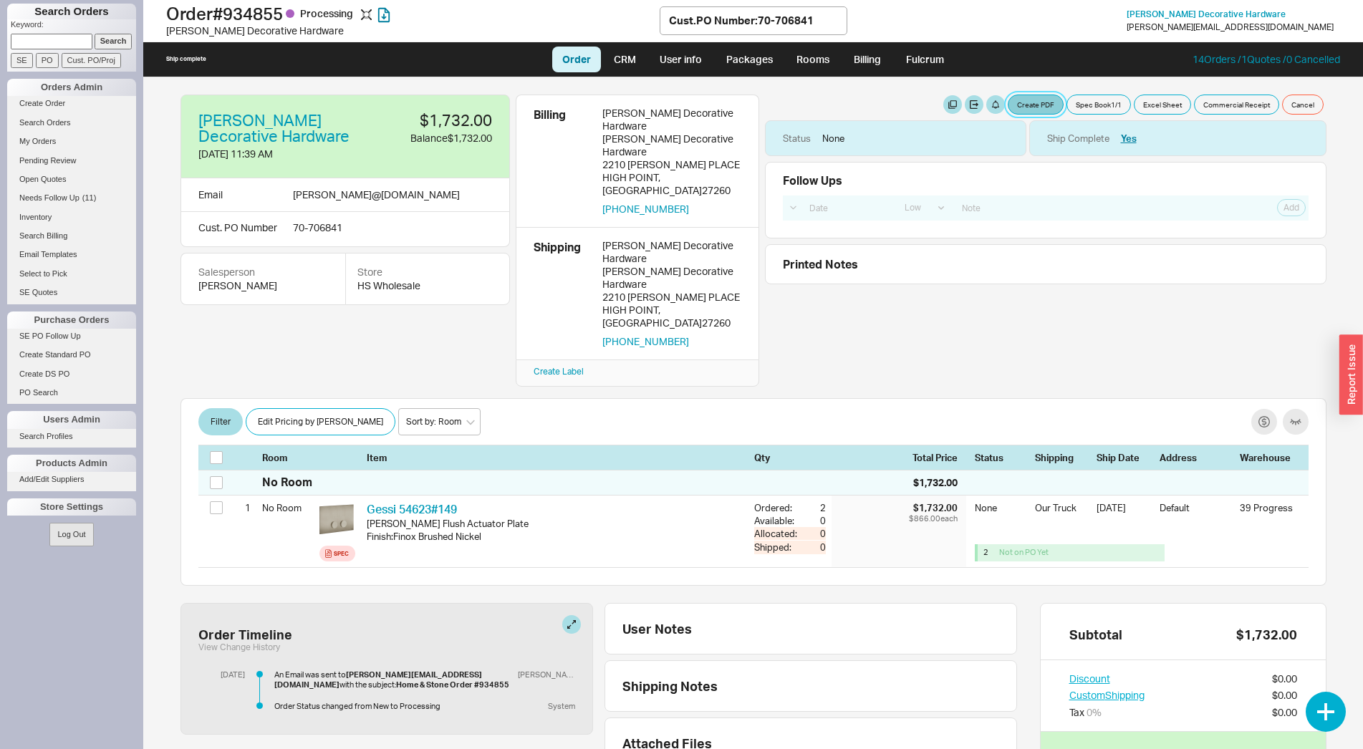
click at [1028, 105] on button "Create PDF" at bounding box center [1036, 105] width 56 height 20
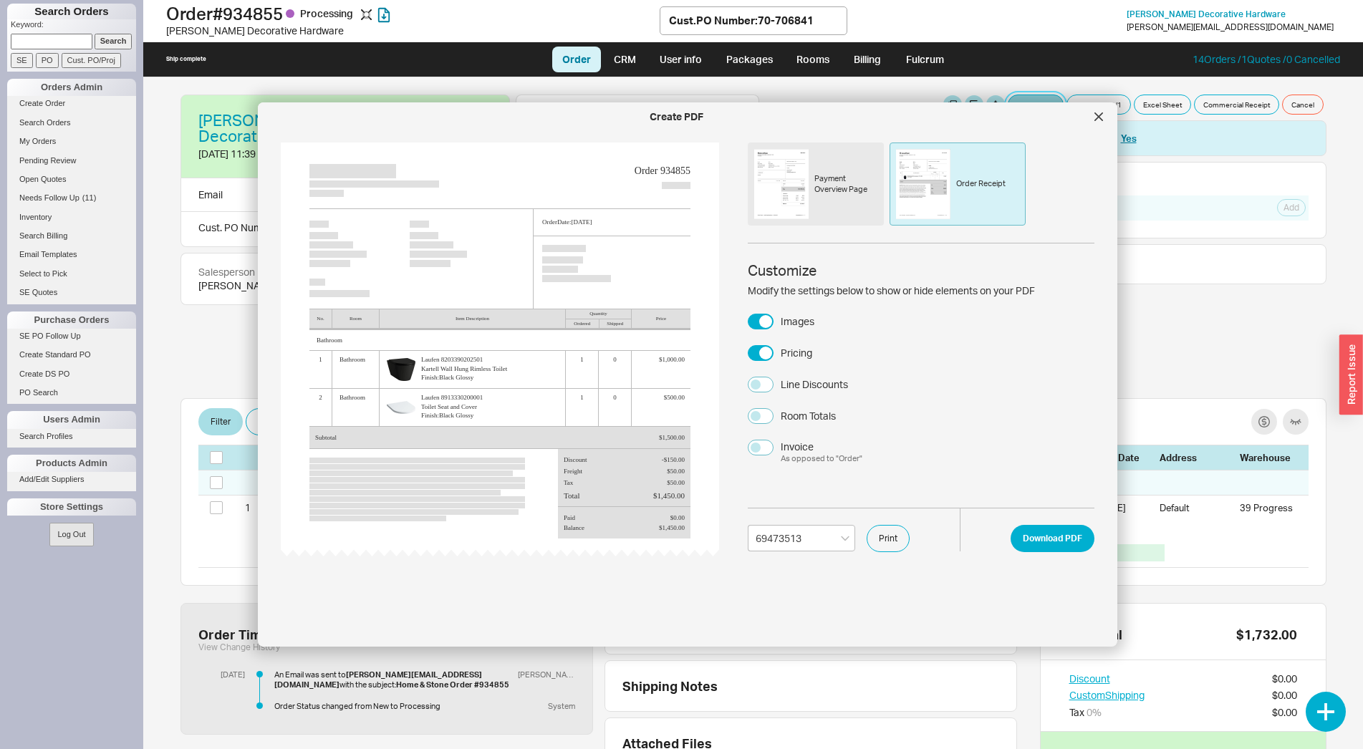
select select "69473513"
click at [1042, 542] on button "Download PDF" at bounding box center [1053, 538] width 84 height 27
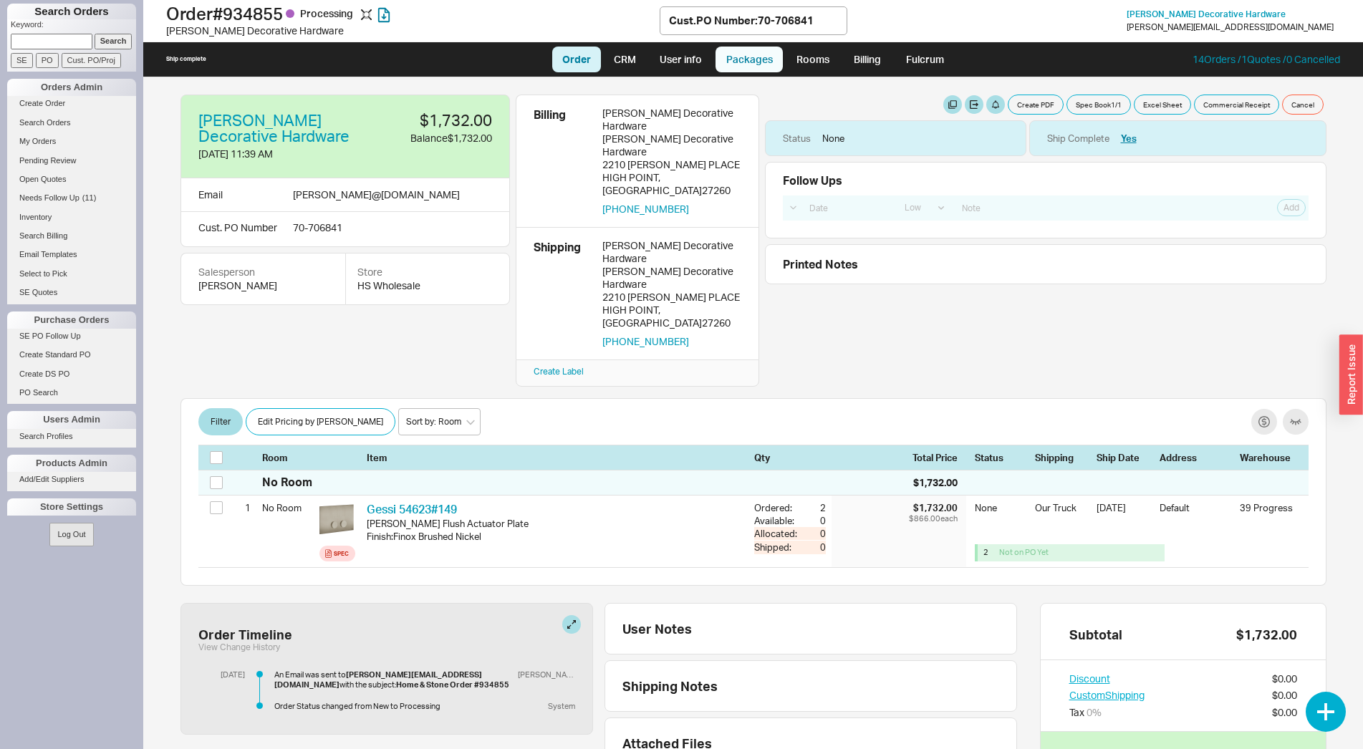
click at [746, 61] on link "Packages" at bounding box center [748, 60] width 67 height 26
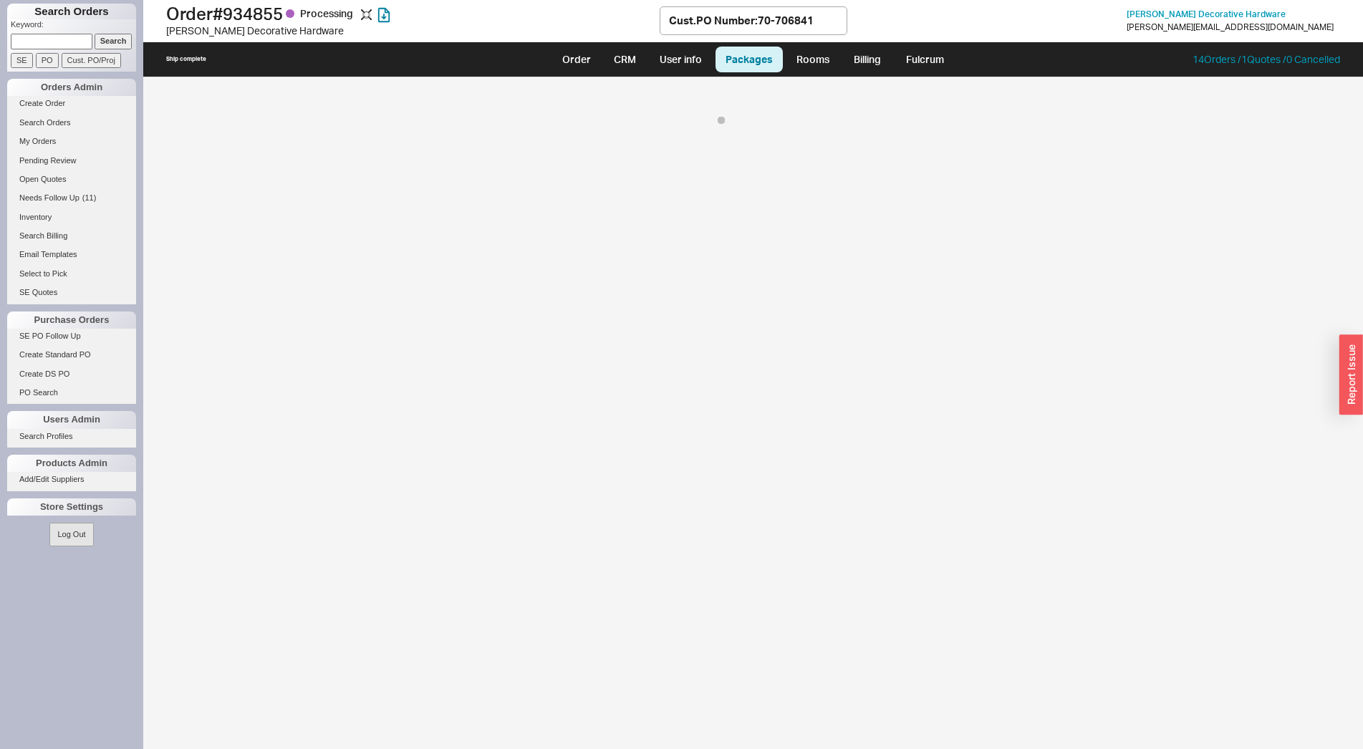
select select "8"
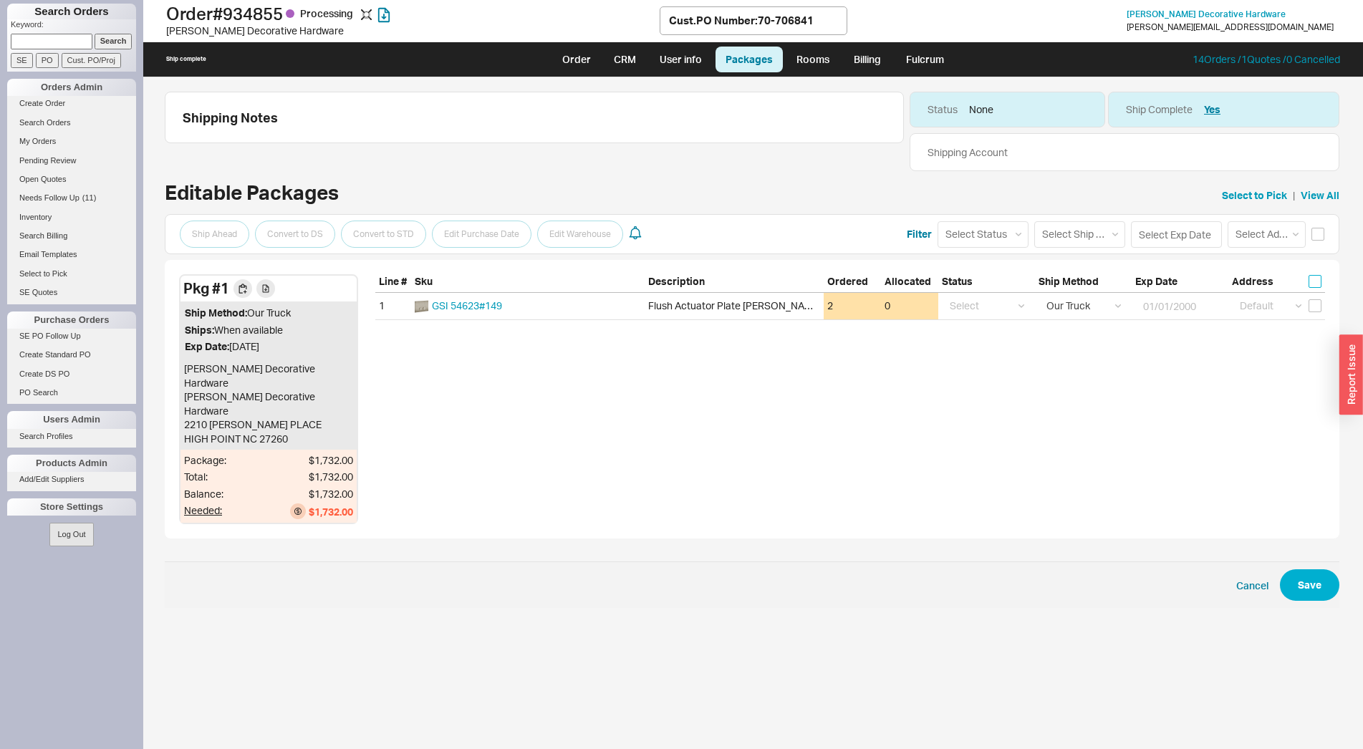
click at [1314, 281] on input "checkbox" at bounding box center [1315, 281] width 13 height 13
checkbox input "true"
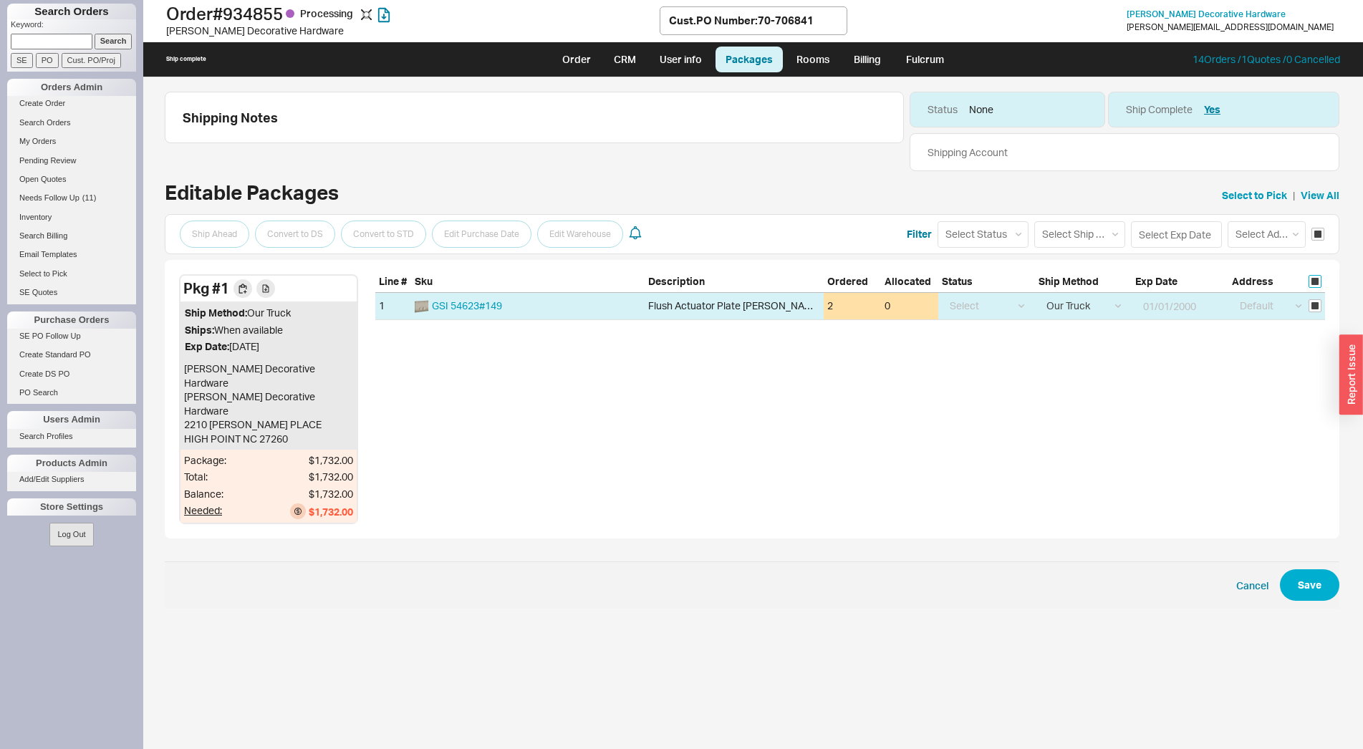
checkbox input "true"
click at [1034, 221] on select "Select Ship Method Ground LTL Our Truck --------------- Customer Pickup - Showr…" at bounding box center [1079, 234] width 91 height 26
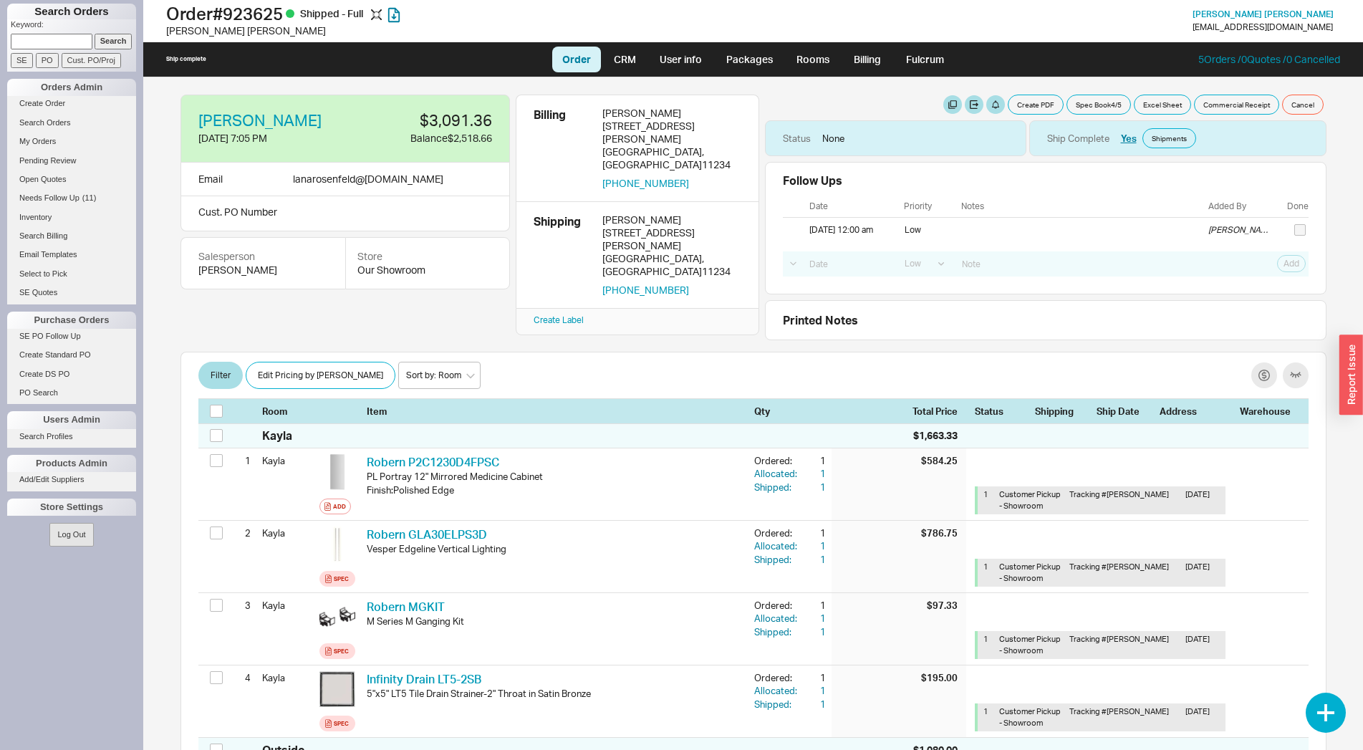
select select "LOW"
click at [72, 281] on link "Select to Pick" at bounding box center [71, 273] width 129 height 15
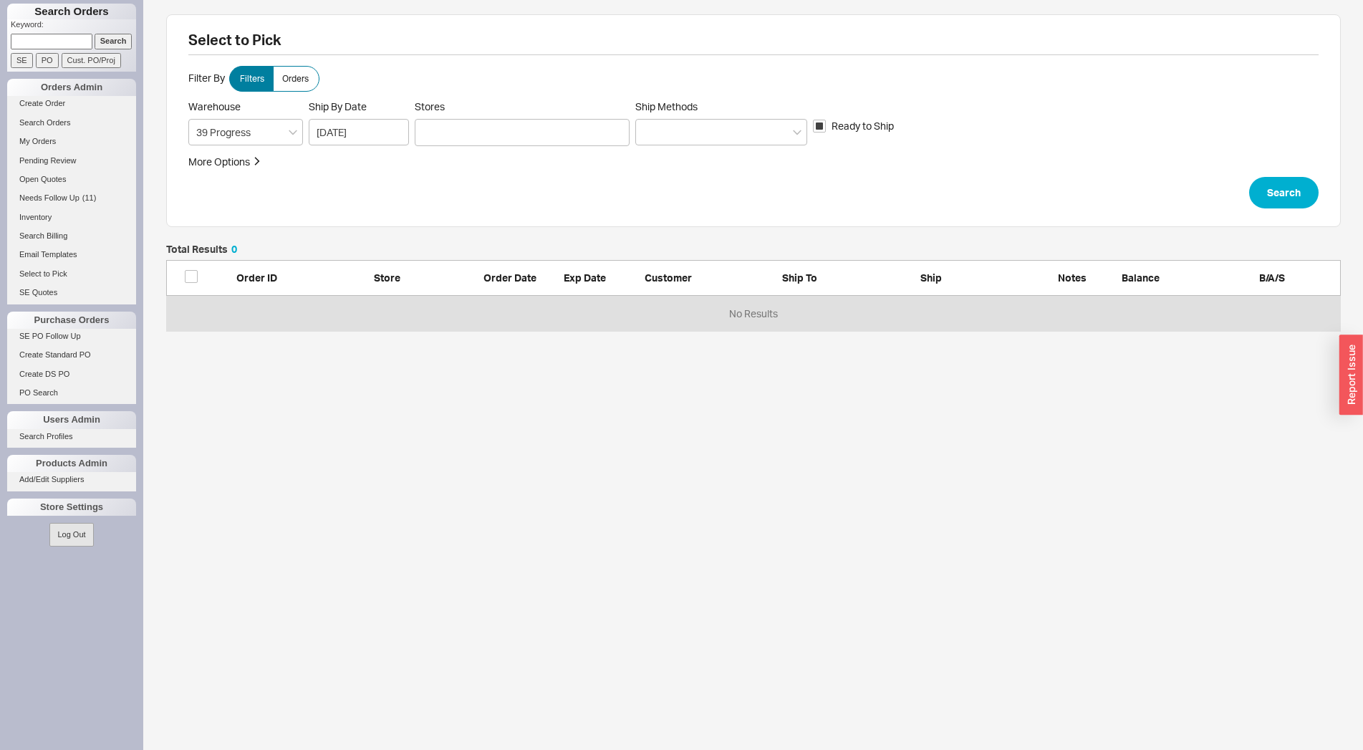
scroll to position [74, 1162]
click at [570, 144] on div at bounding box center [522, 132] width 215 height 27
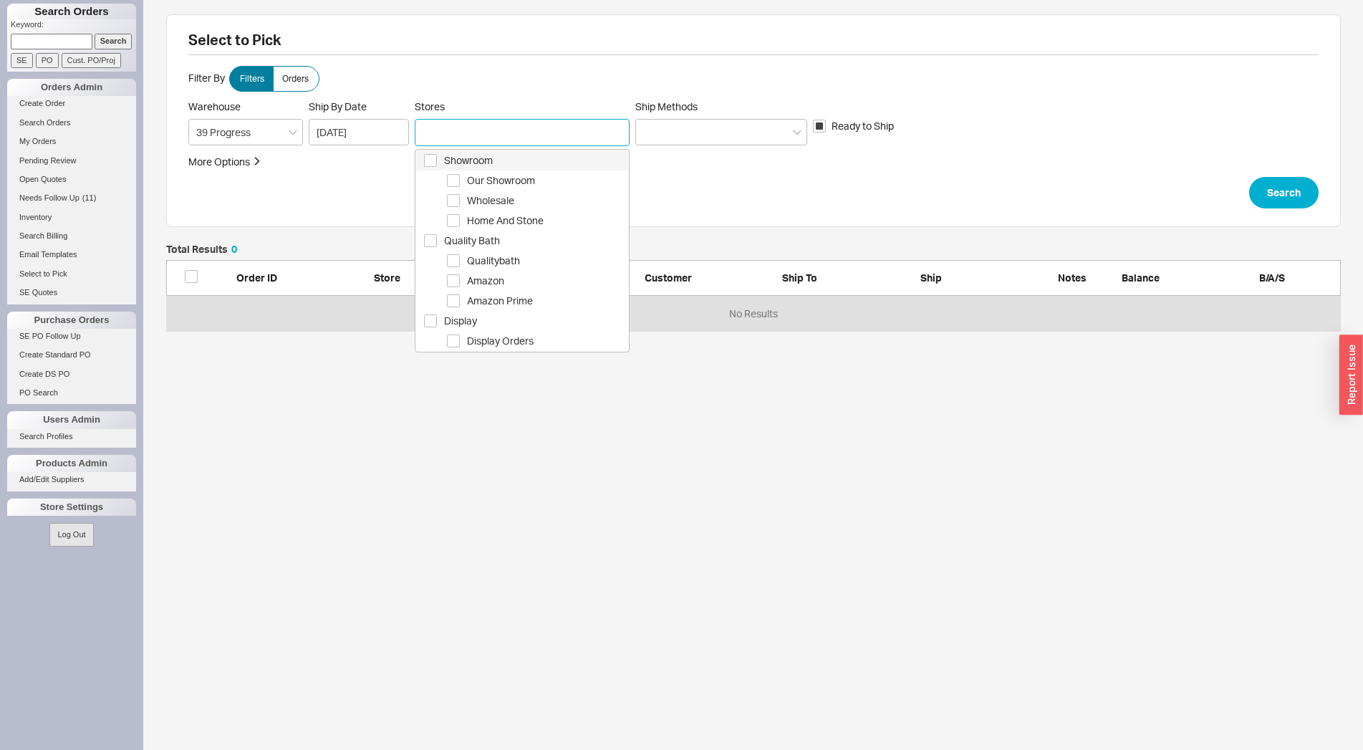
click at [462, 168] on span "Showroom" at bounding box center [536, 160] width 184 height 17
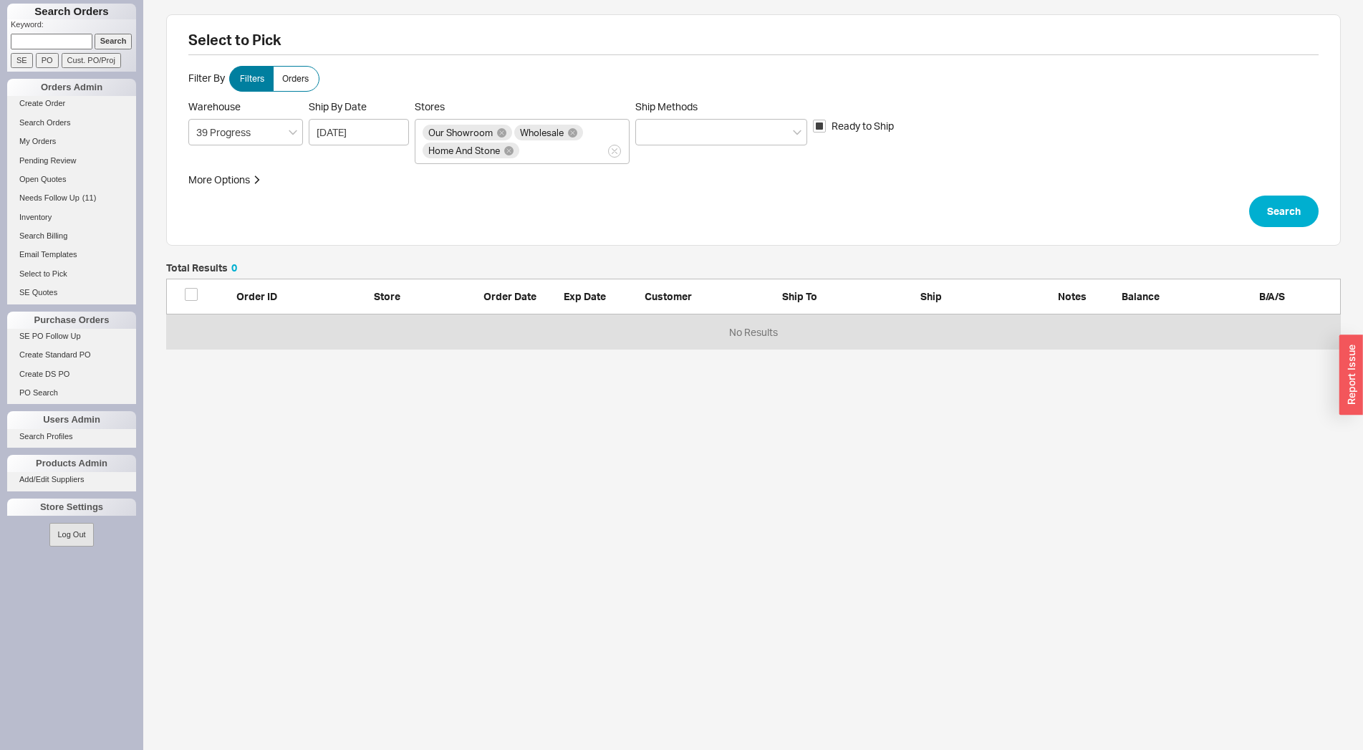
click at [788, 148] on div "Warehouse 39 Progress Ship By Date 08/19/2025 Stores Our Showroom Wholesale Hom…" at bounding box center [753, 132] width 1130 height 64
click at [787, 140] on div at bounding box center [721, 132] width 172 height 26
click at [653, 140] on input "Ship Methods" at bounding box center [648, 132] width 10 height 16
click at [682, 164] on div "Ground" at bounding box center [721, 162] width 170 height 26
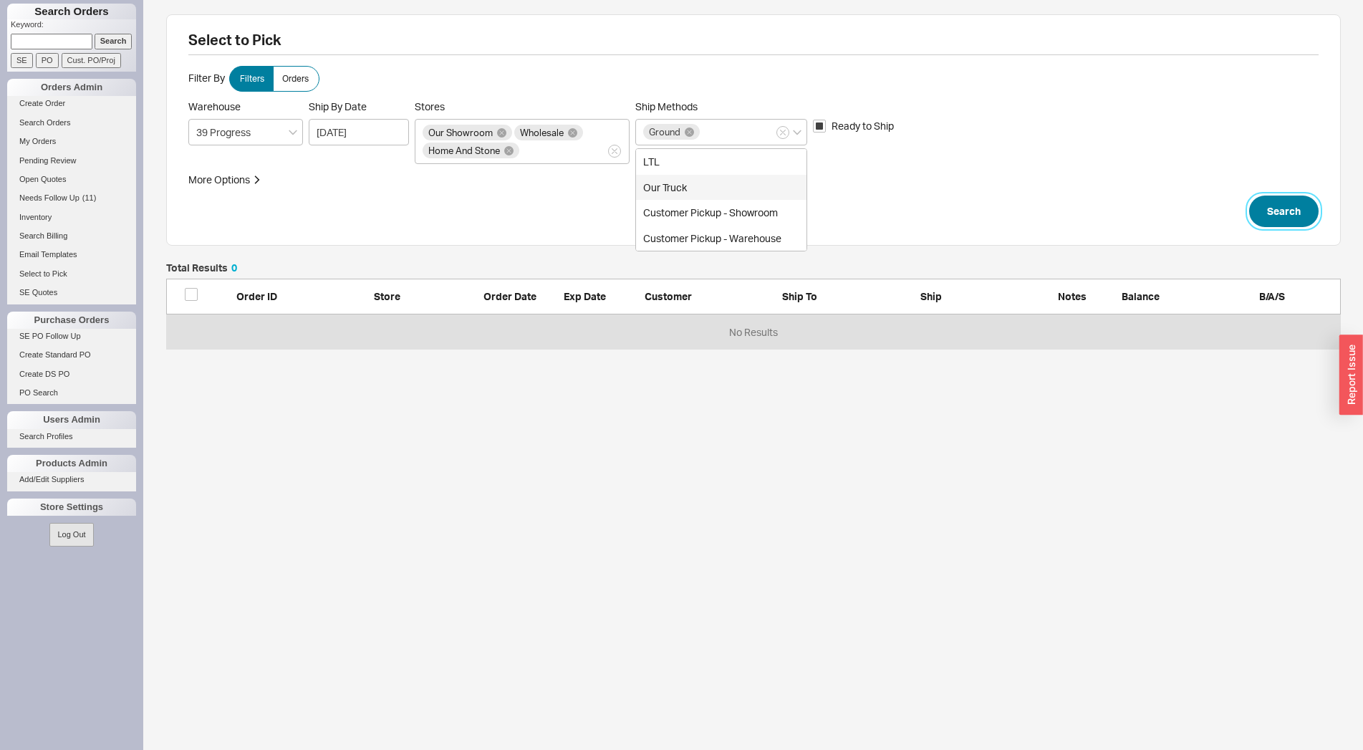
click at [1300, 207] on button "Search" at bounding box center [1283, 212] width 69 height 32
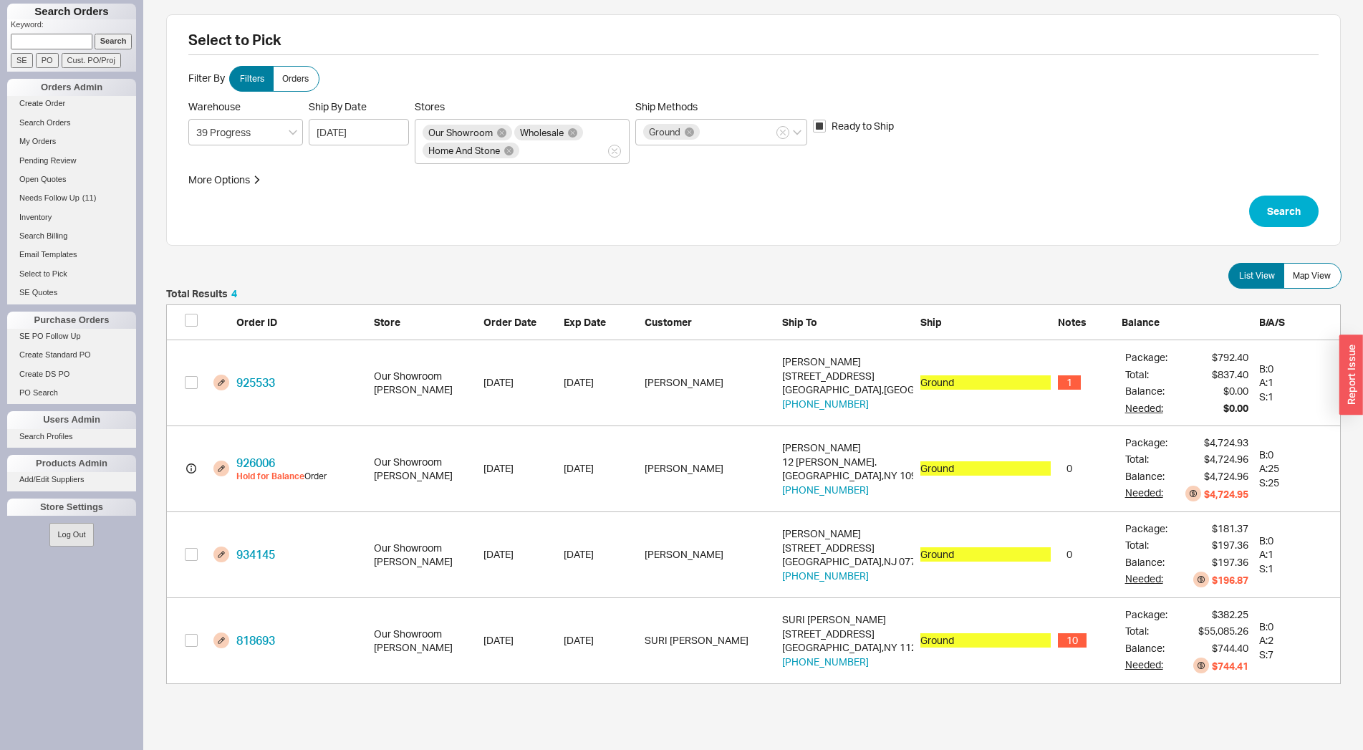
scroll to position [13, 13]
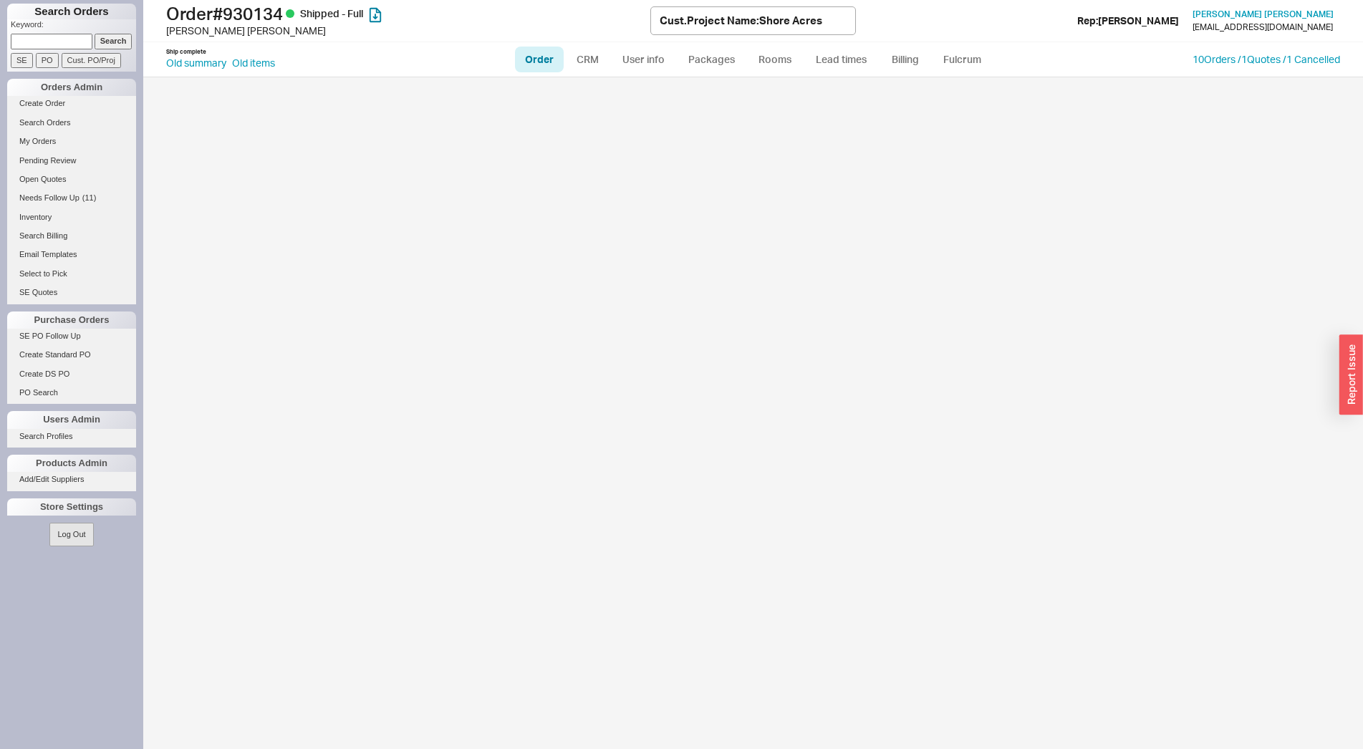
select select "LOW"
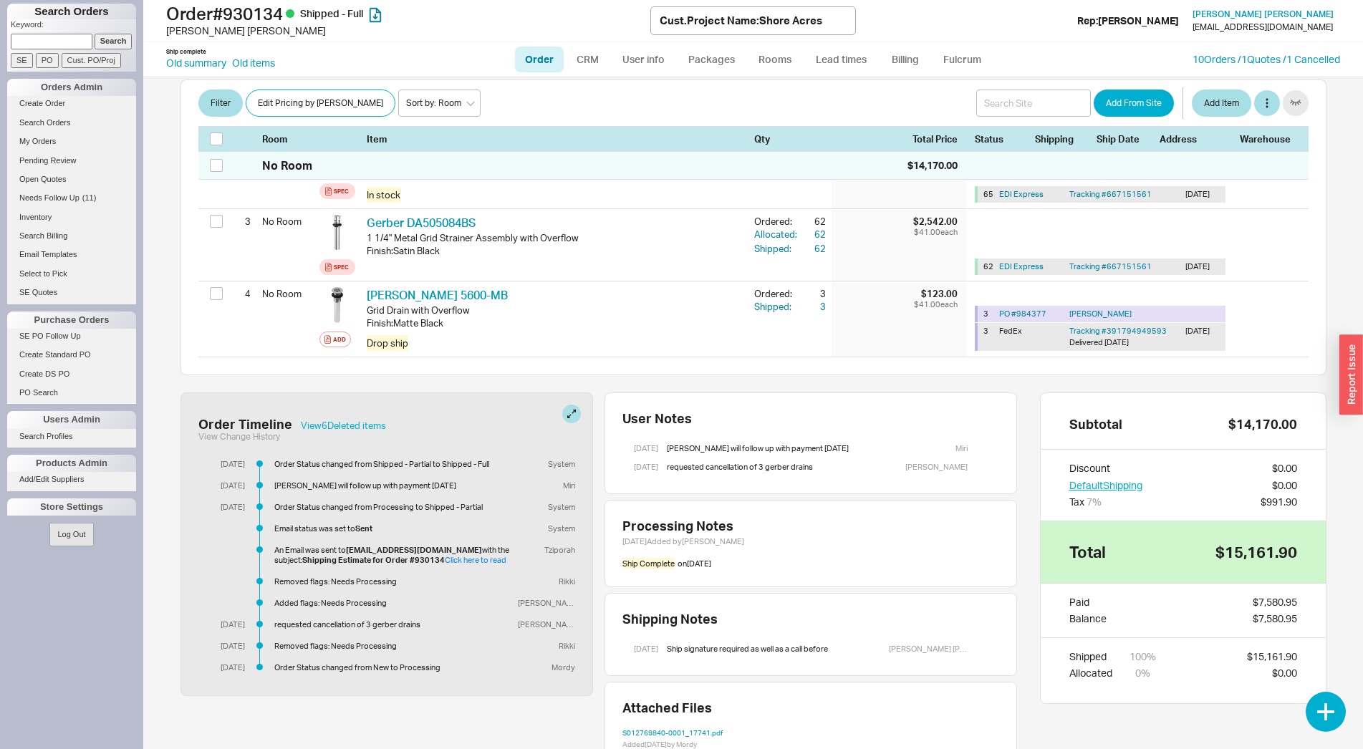
scroll to position [445, 0]
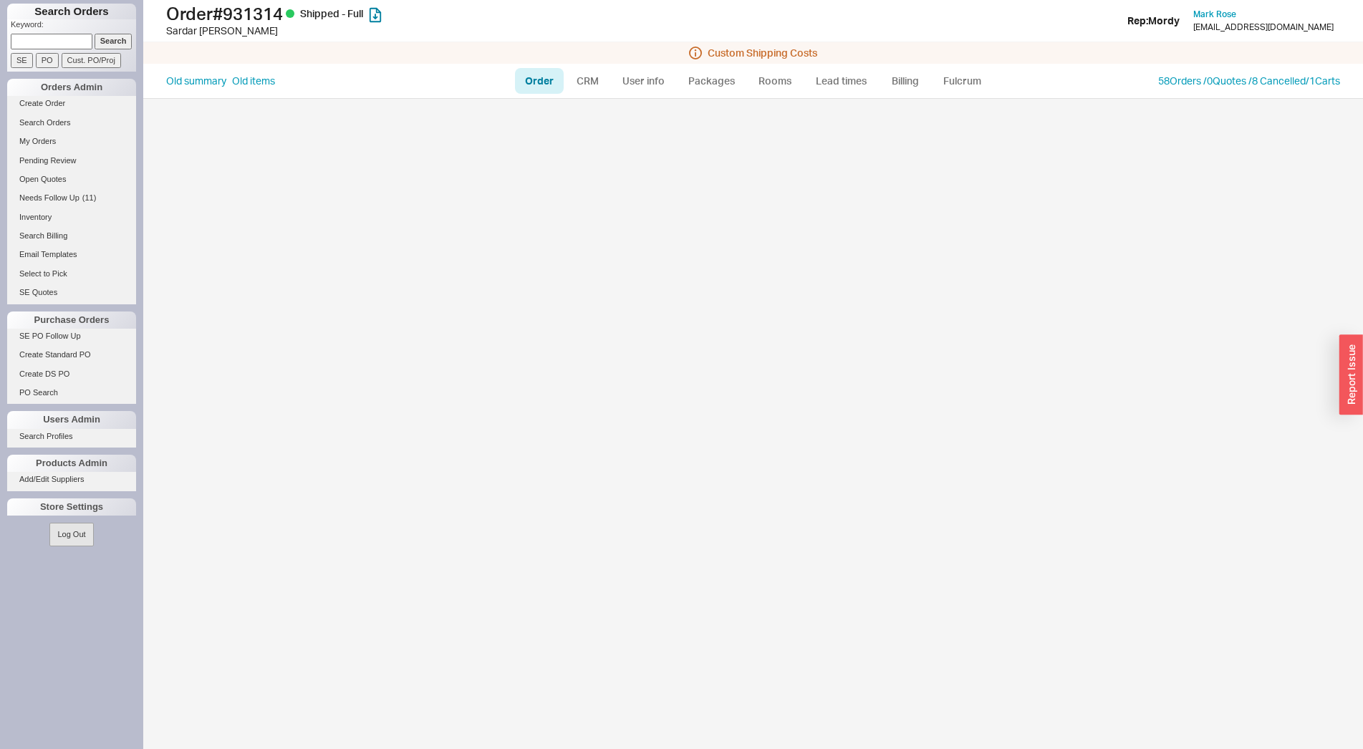
select select "LOW"
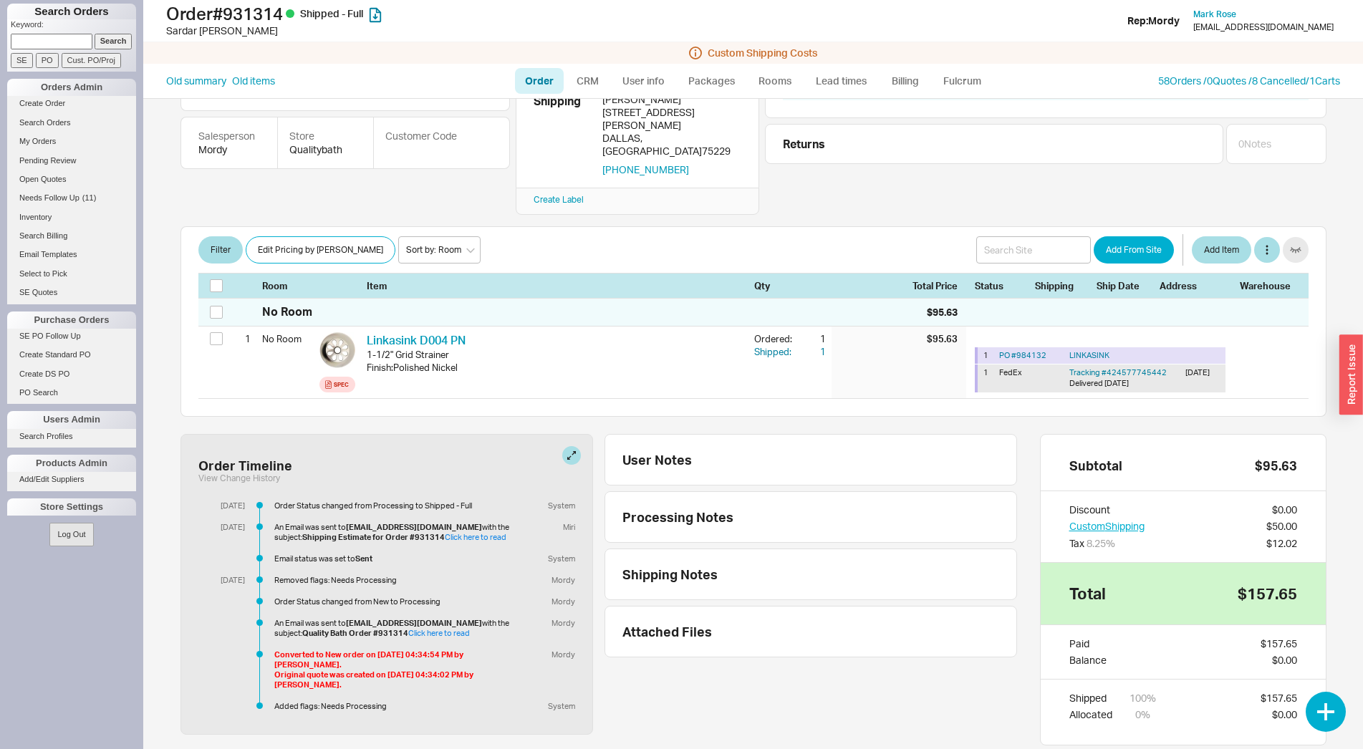
scroll to position [143, 0]
